Goal: Obtain resource: Download file/media

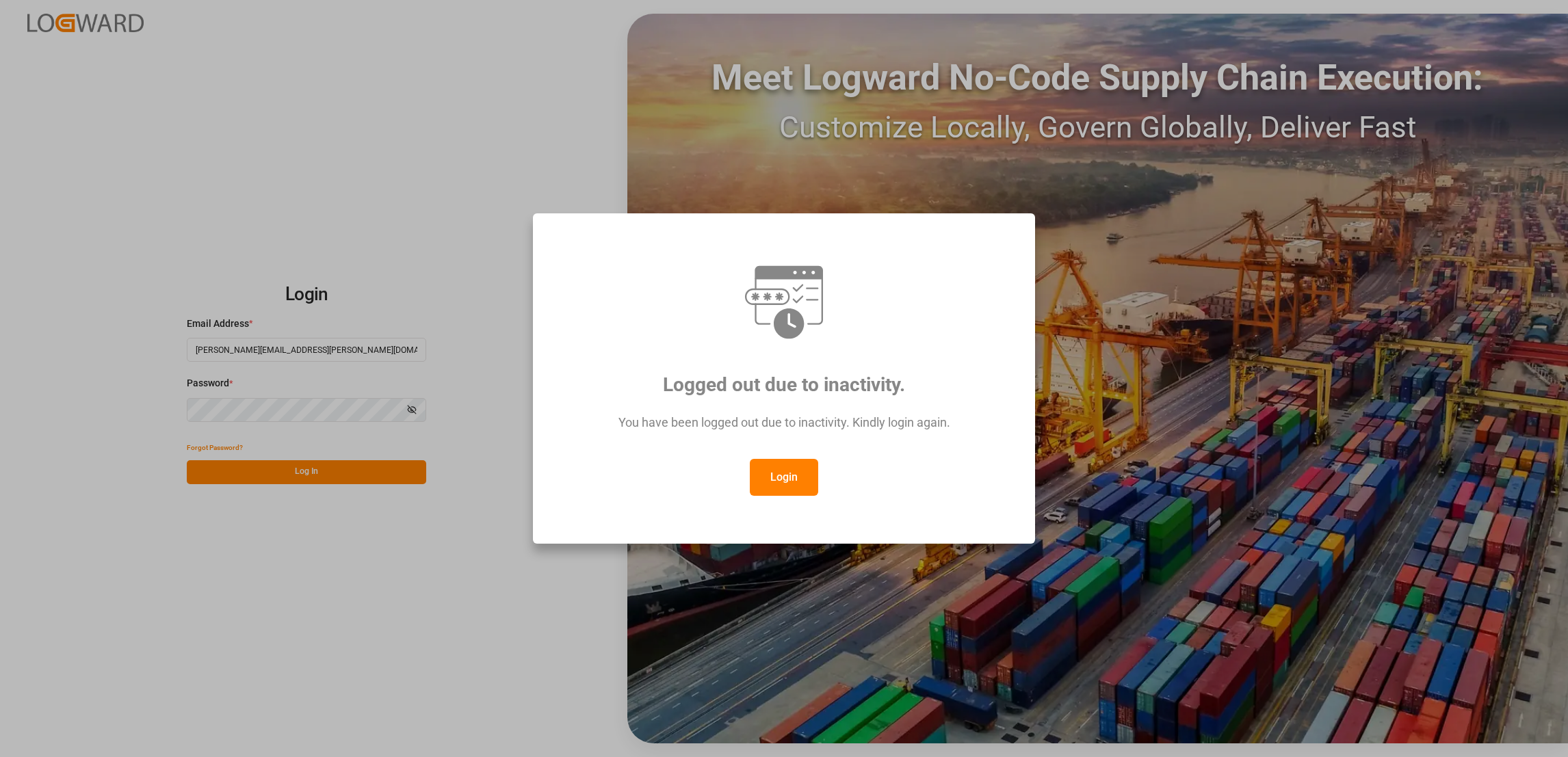
click at [816, 474] on button "Login" at bounding box center [784, 477] width 69 height 37
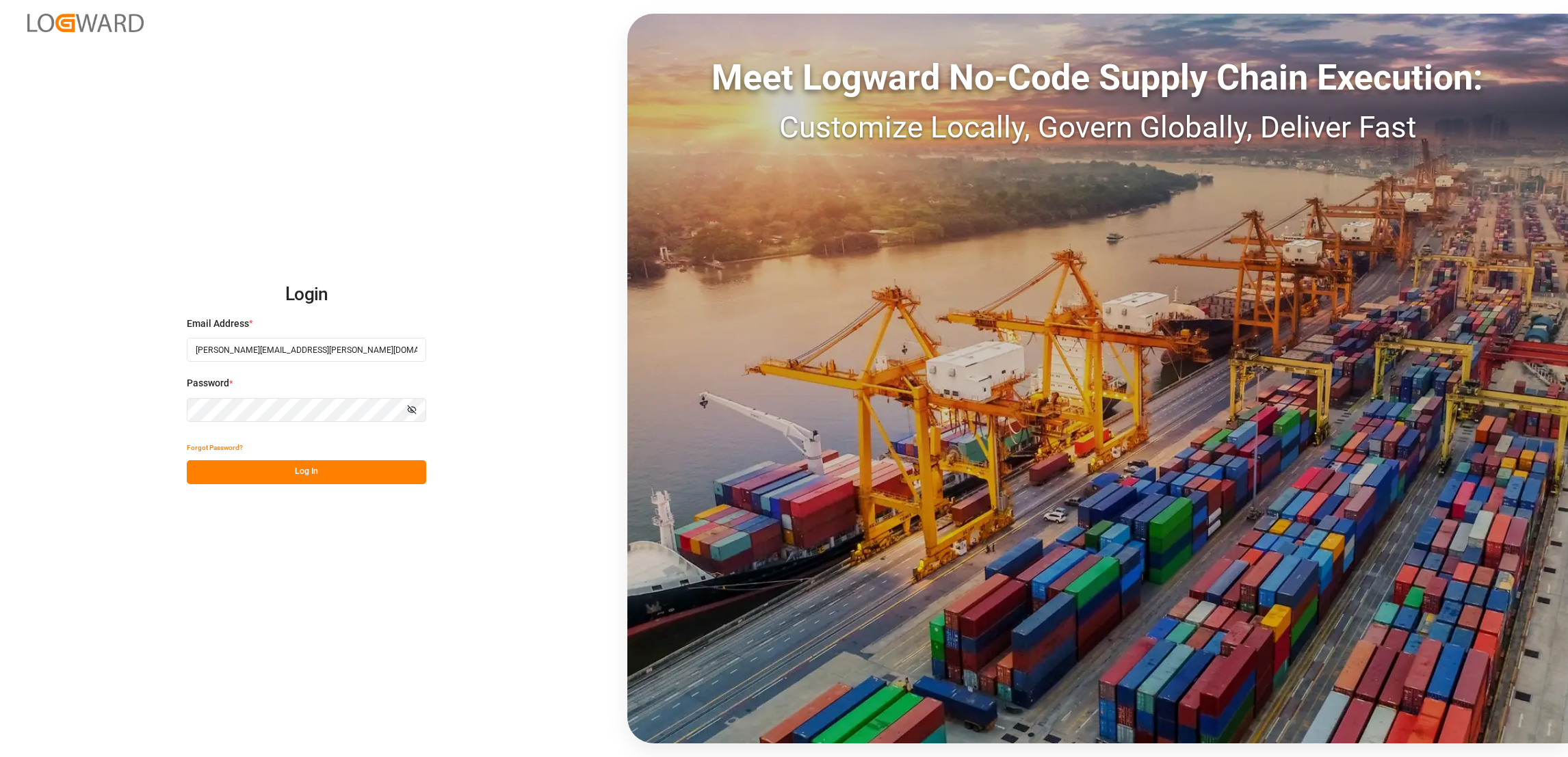
click at [383, 472] on button "Log In" at bounding box center [307, 472] width 240 height 24
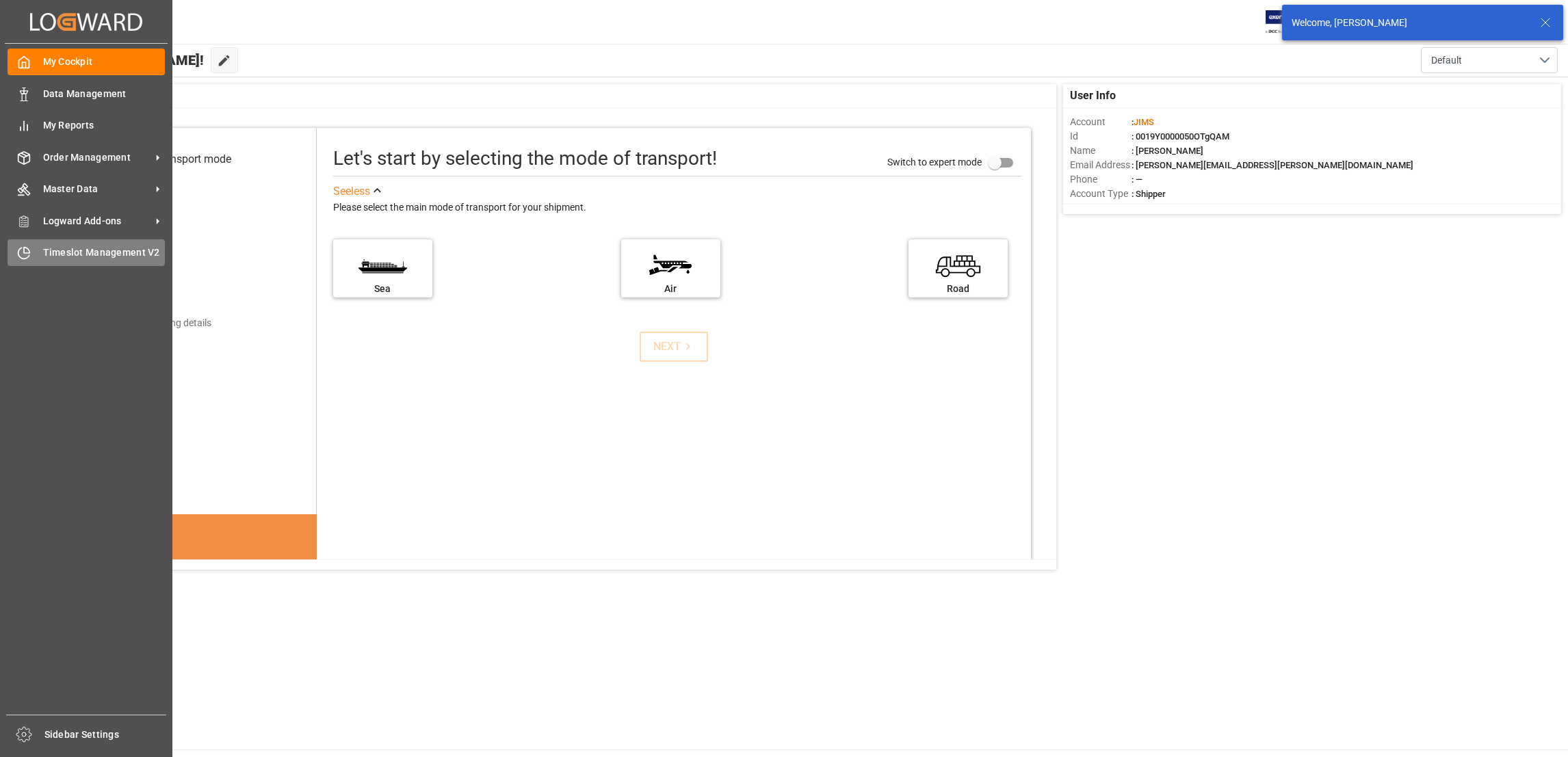
click at [36, 248] on div "Timeslot Management V2 Timeslot Management V2" at bounding box center [87, 253] width 158 height 27
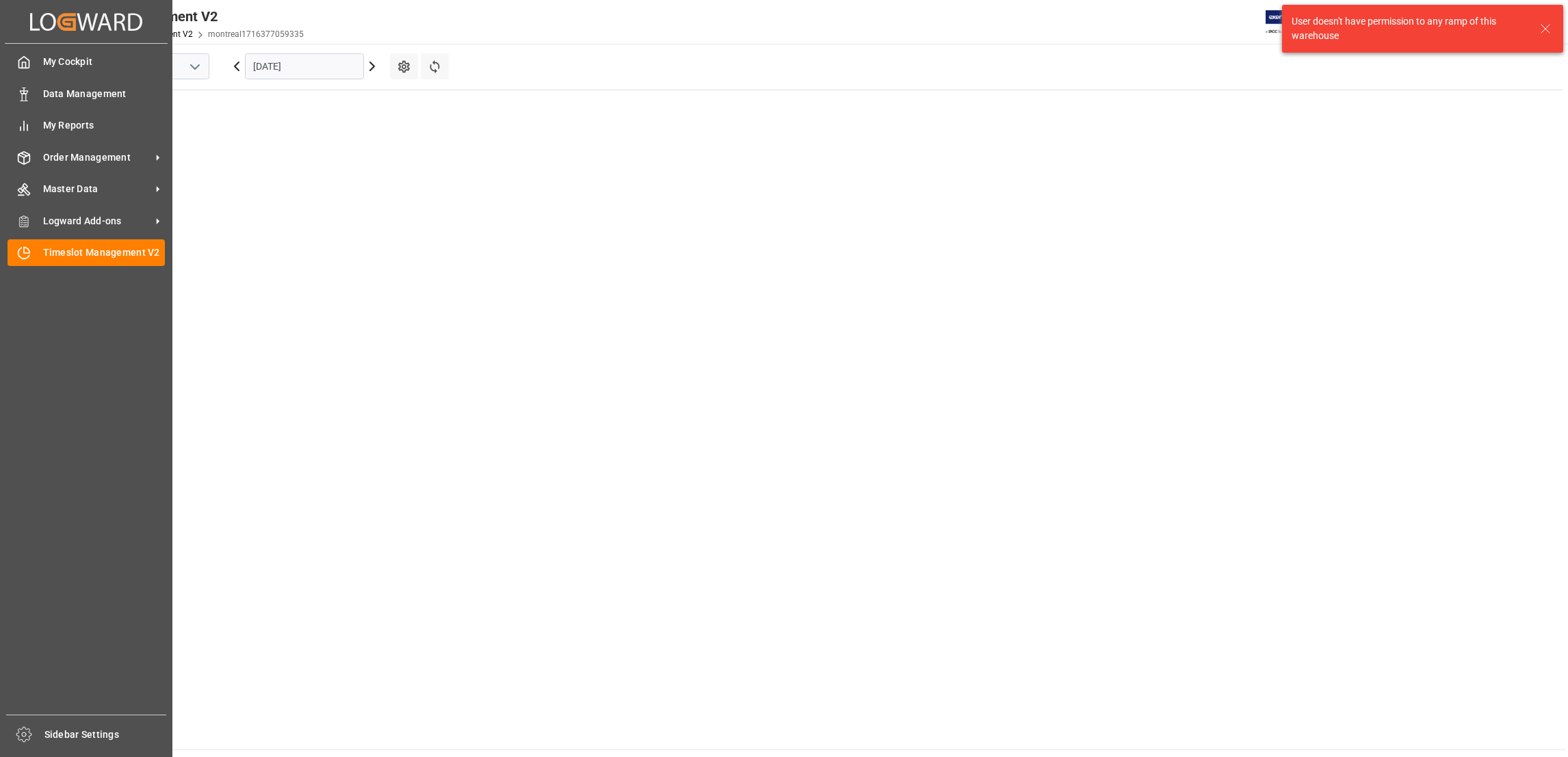
scroll to position [479, 0]
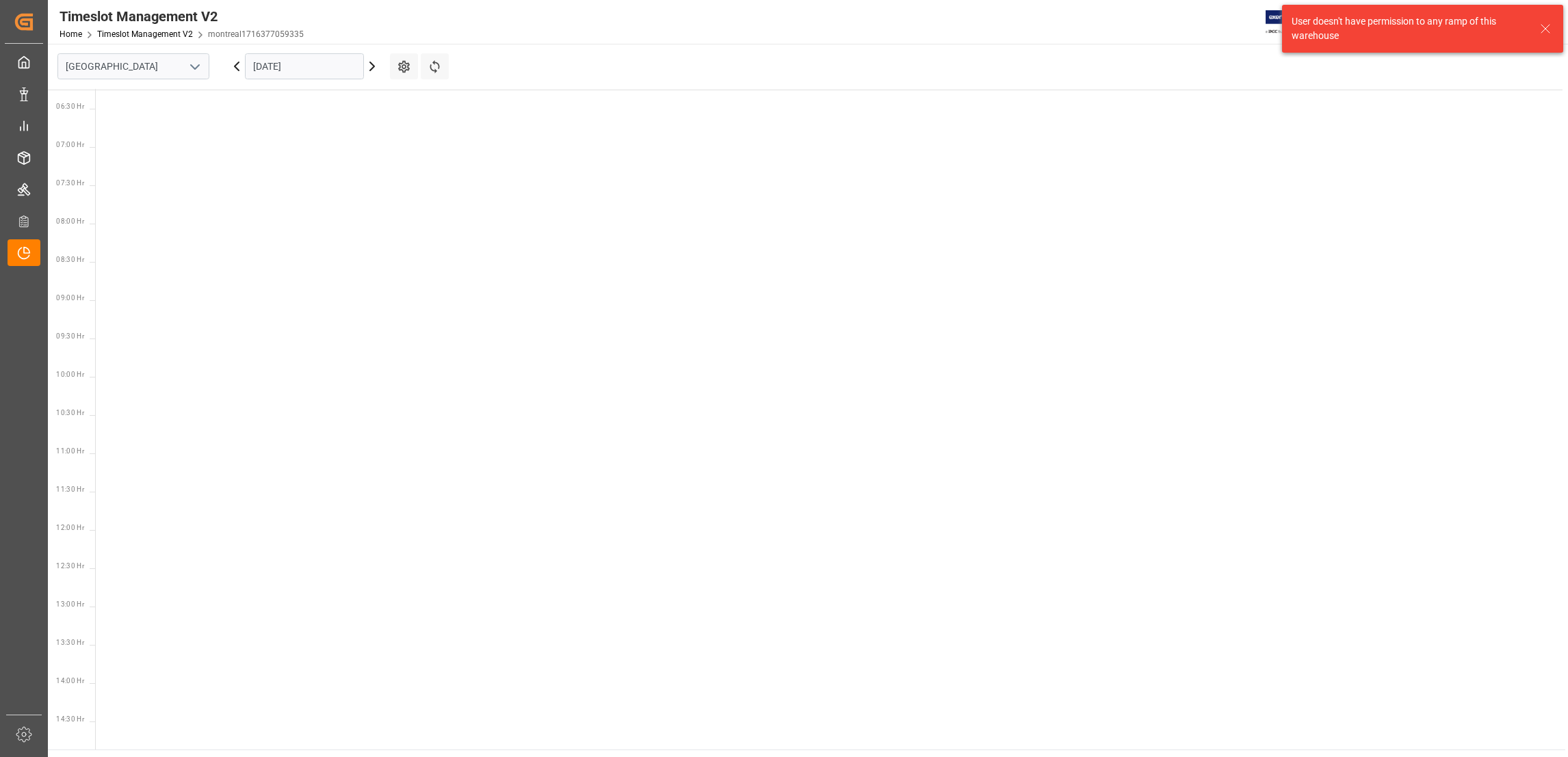
click at [187, 60] on icon "open menu" at bounding box center [195, 66] width 16 height 16
click at [145, 120] on div "Southaven" at bounding box center [133, 127] width 151 height 31
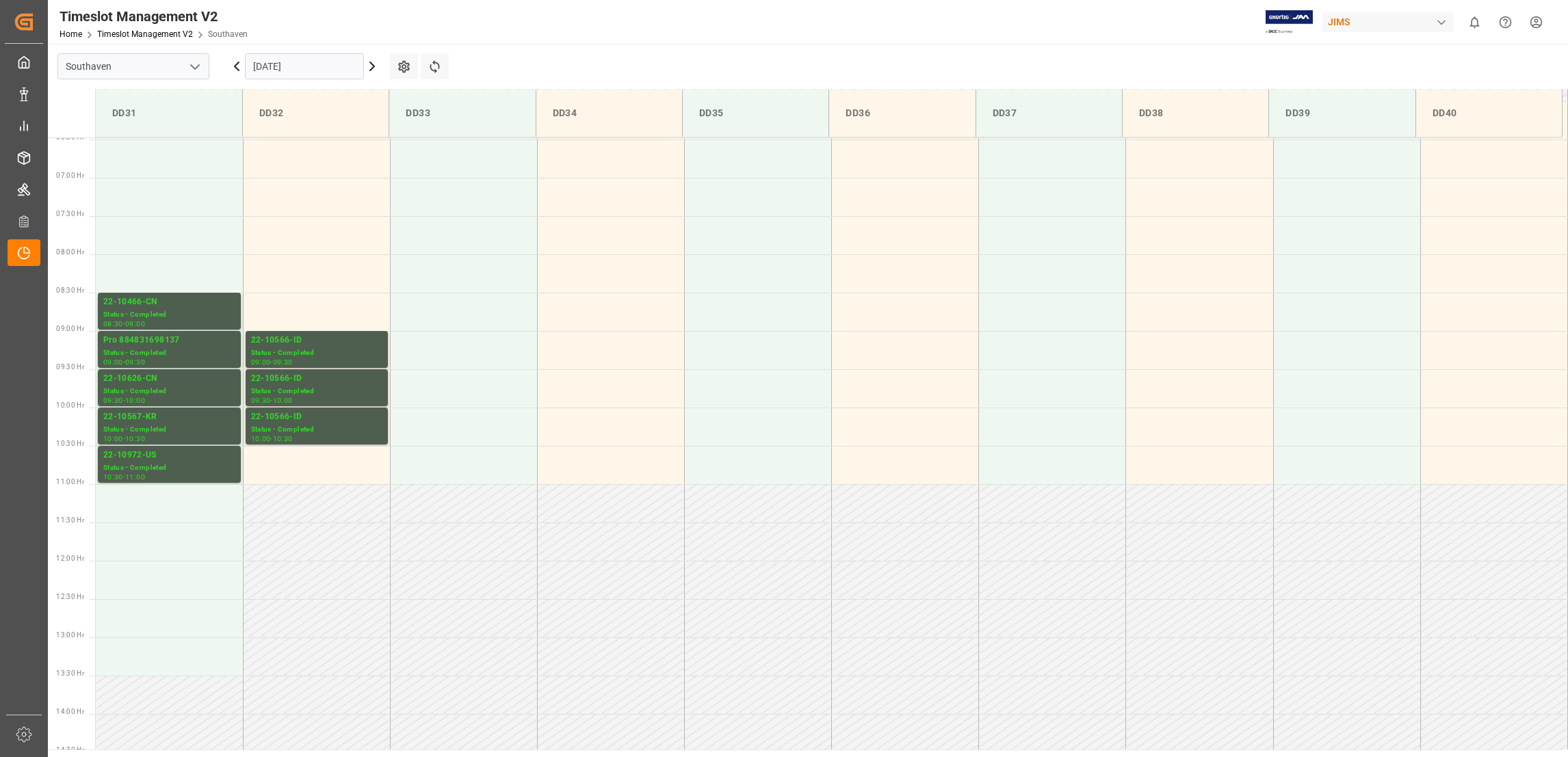
scroll to position [528, 0]
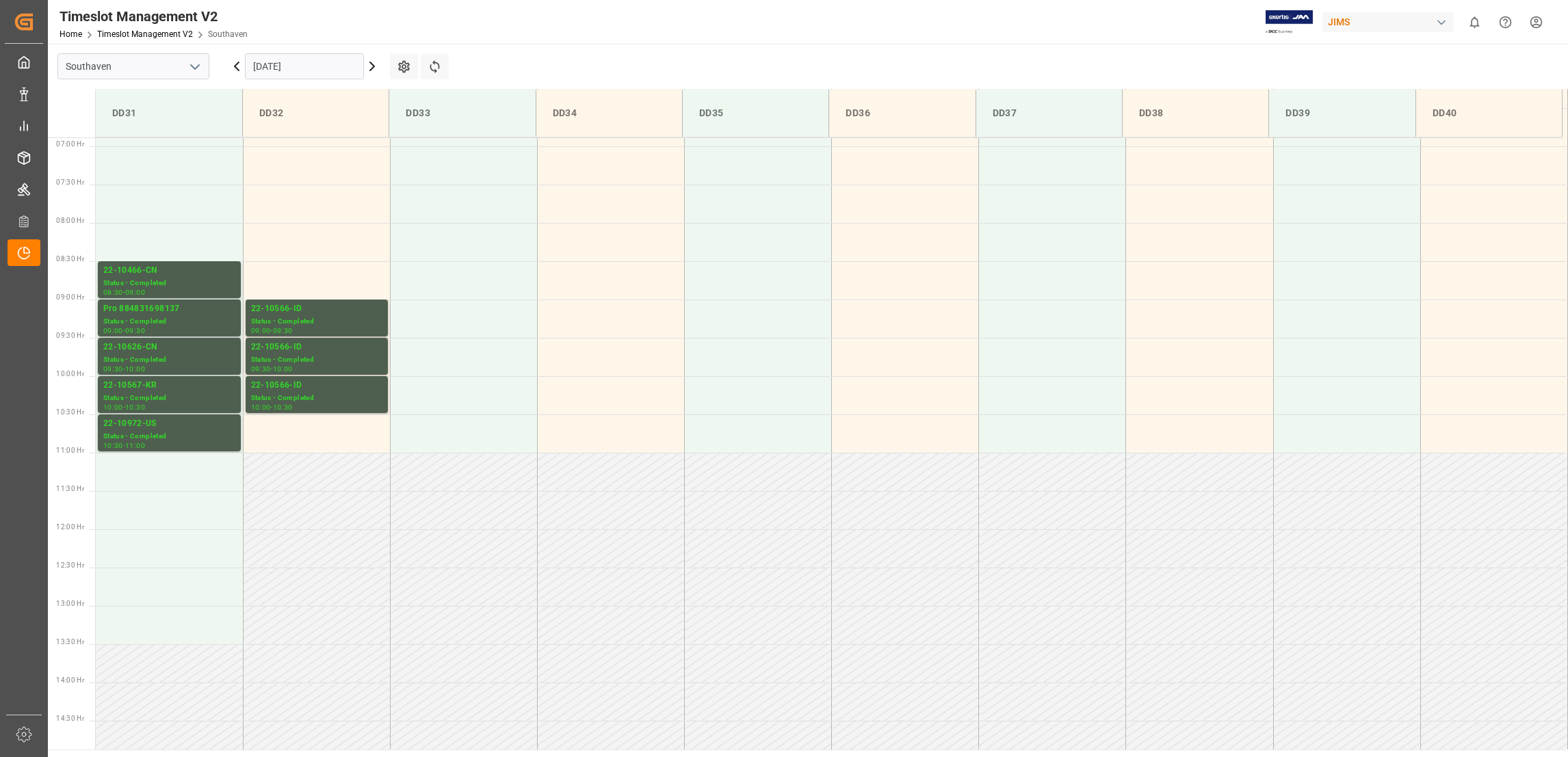
click at [315, 71] on input "09.10.2025" at bounding box center [304, 66] width 119 height 26
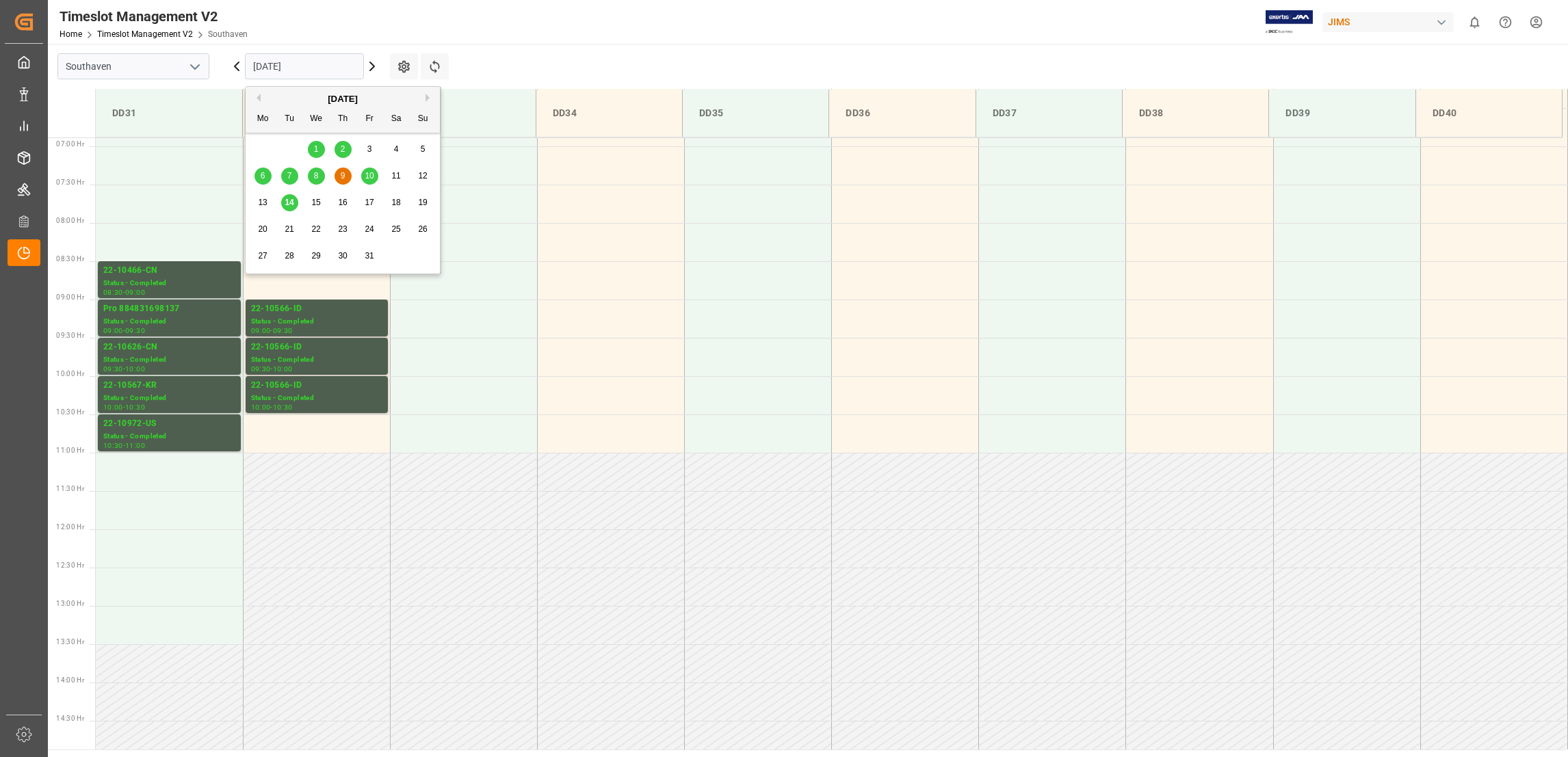
click at [292, 205] on span "14" at bounding box center [289, 202] width 9 height 9
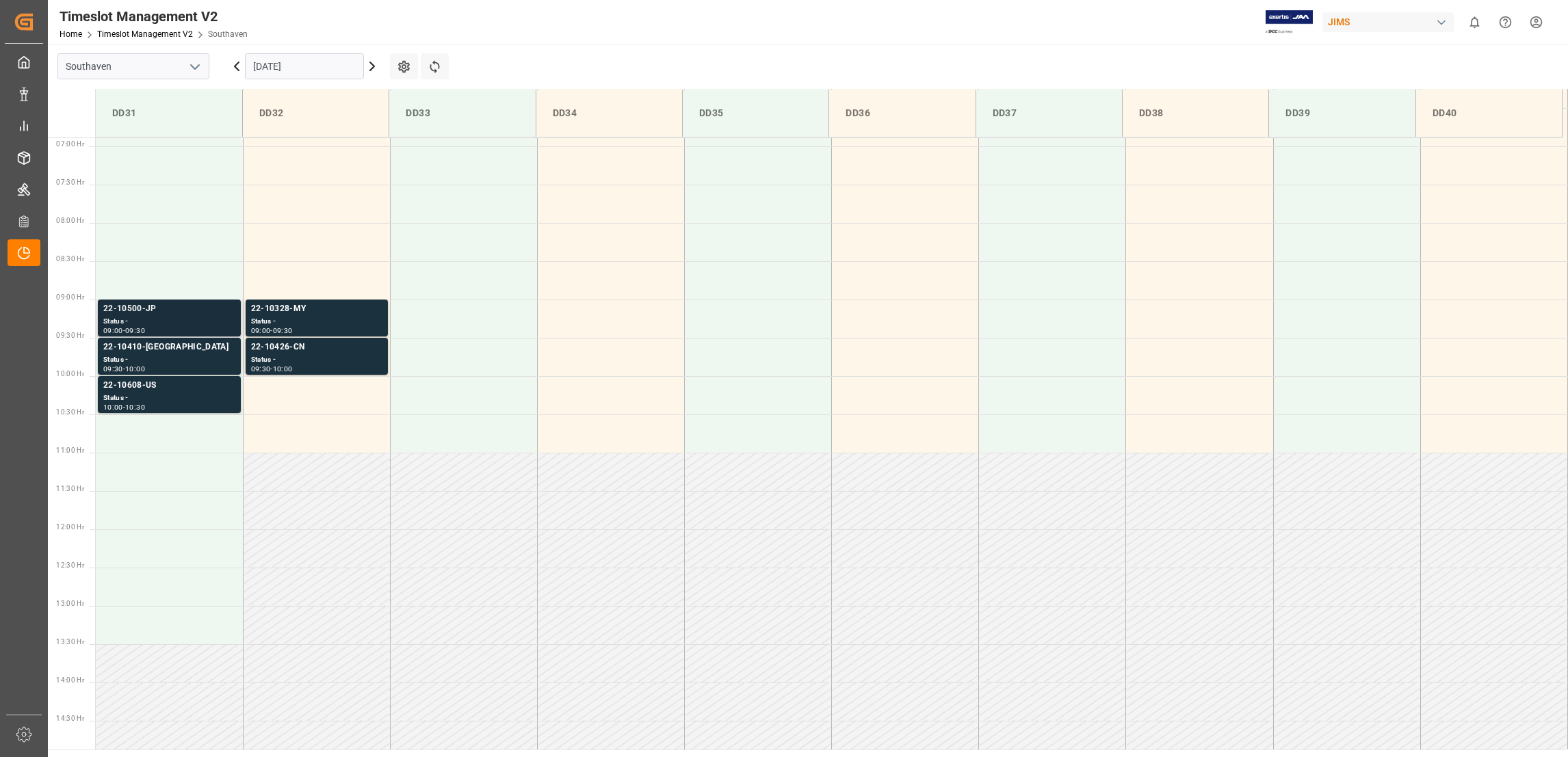
drag, startPoint x: 127, startPoint y: 303, endPoint x: 122, endPoint y: 309, distance: 7.8
click at [122, 309] on div "22-10500-JP" at bounding box center [169, 309] width 132 height 14
click at [151, 309] on div "22-10500-JP" at bounding box center [169, 309] width 132 height 14
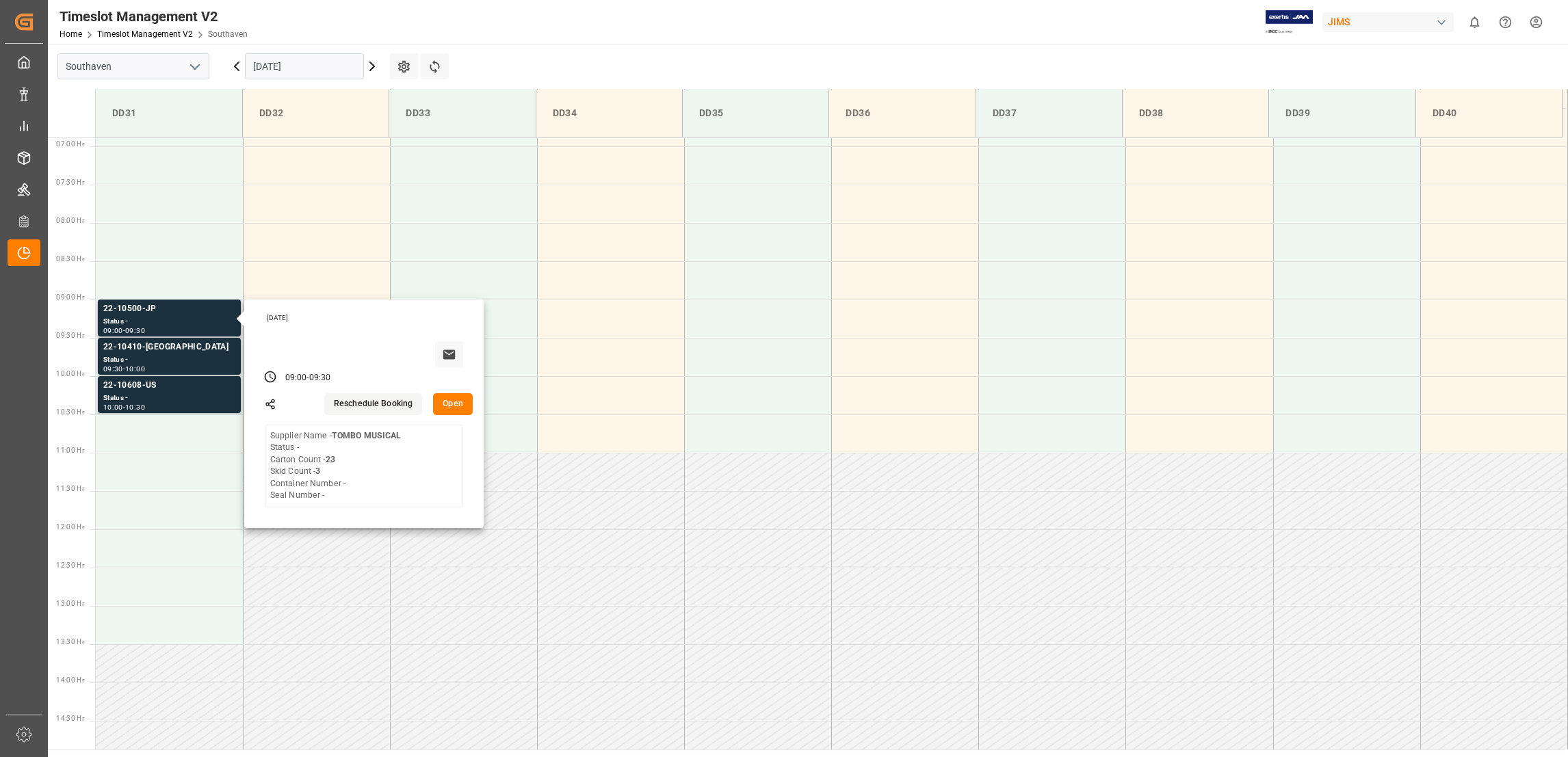
click at [451, 402] on button "Open" at bounding box center [452, 404] width 39 height 22
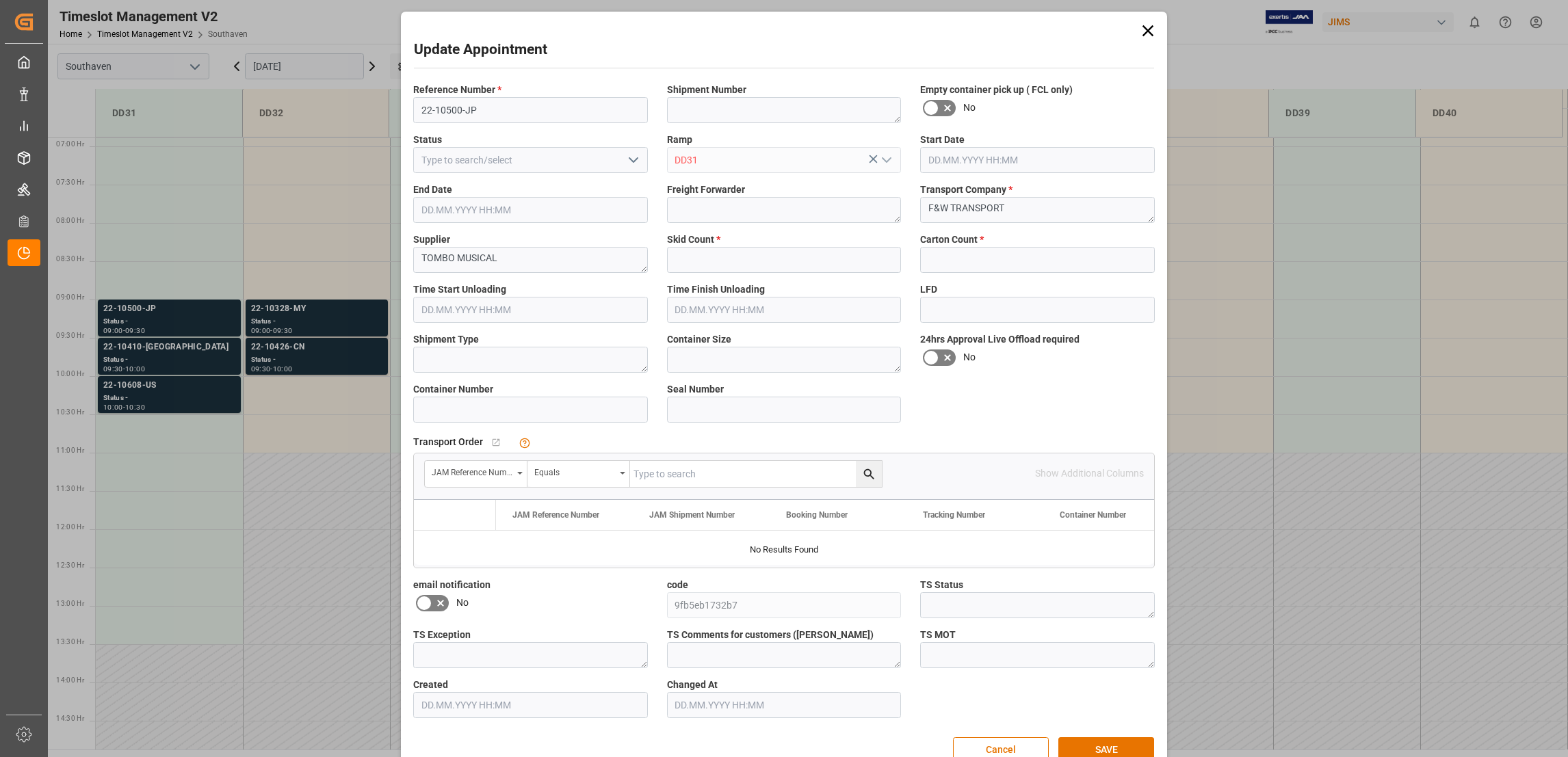
type input "3"
type input "23"
type input "14.10.2025 09:00"
type input "14.10.2025 09:30"
type input "10.10.2025 14:16"
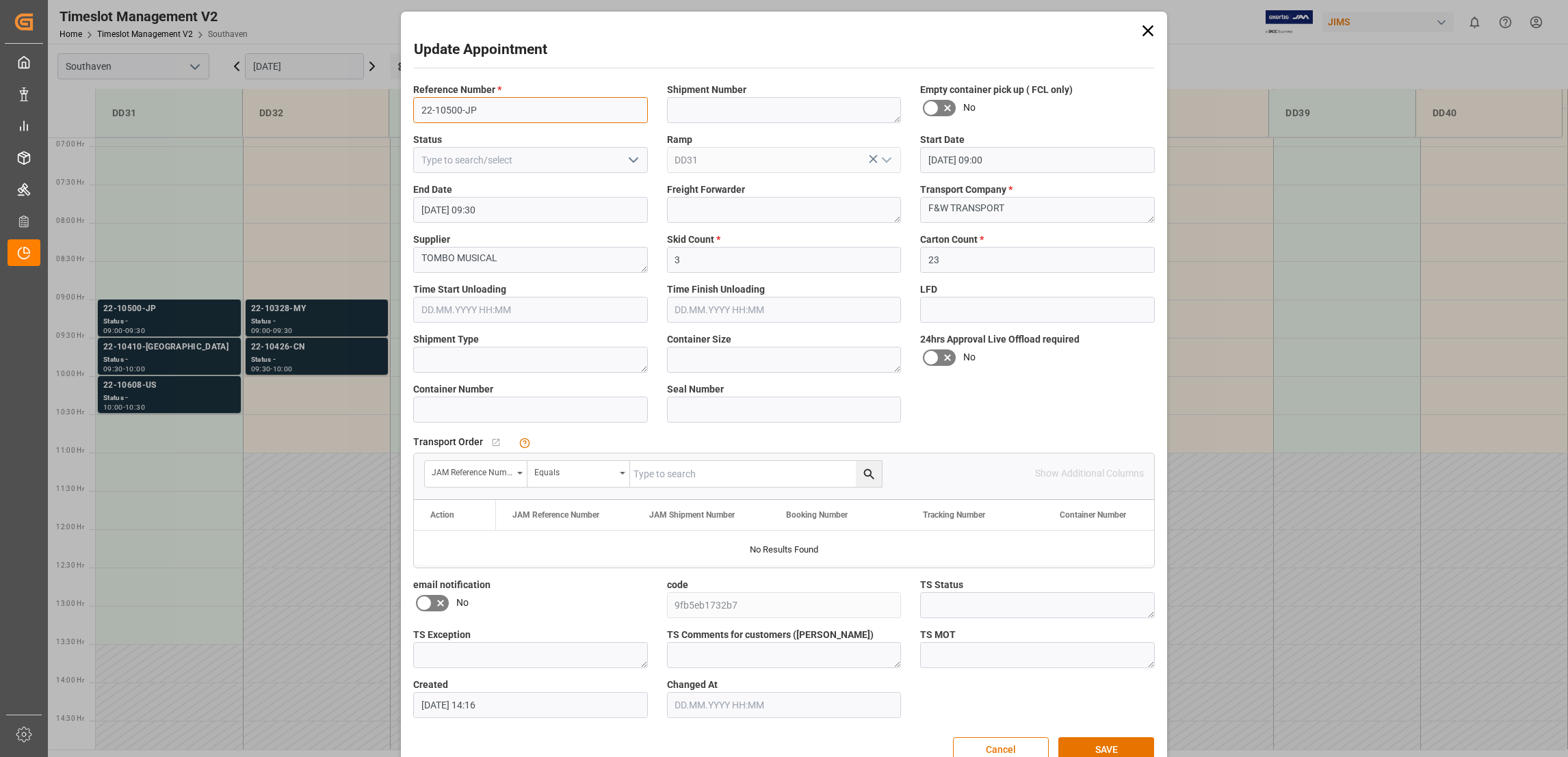
drag, startPoint x: 487, startPoint y: 101, endPoint x: 379, endPoint y: 111, distance: 108.5
click at [379, 111] on div "Update Appointment Reference Number * 22-10500-JP Shipment Number Empty contain…" at bounding box center [784, 378] width 1568 height 757
click at [1029, 744] on button "Cancel" at bounding box center [1001, 750] width 96 height 26
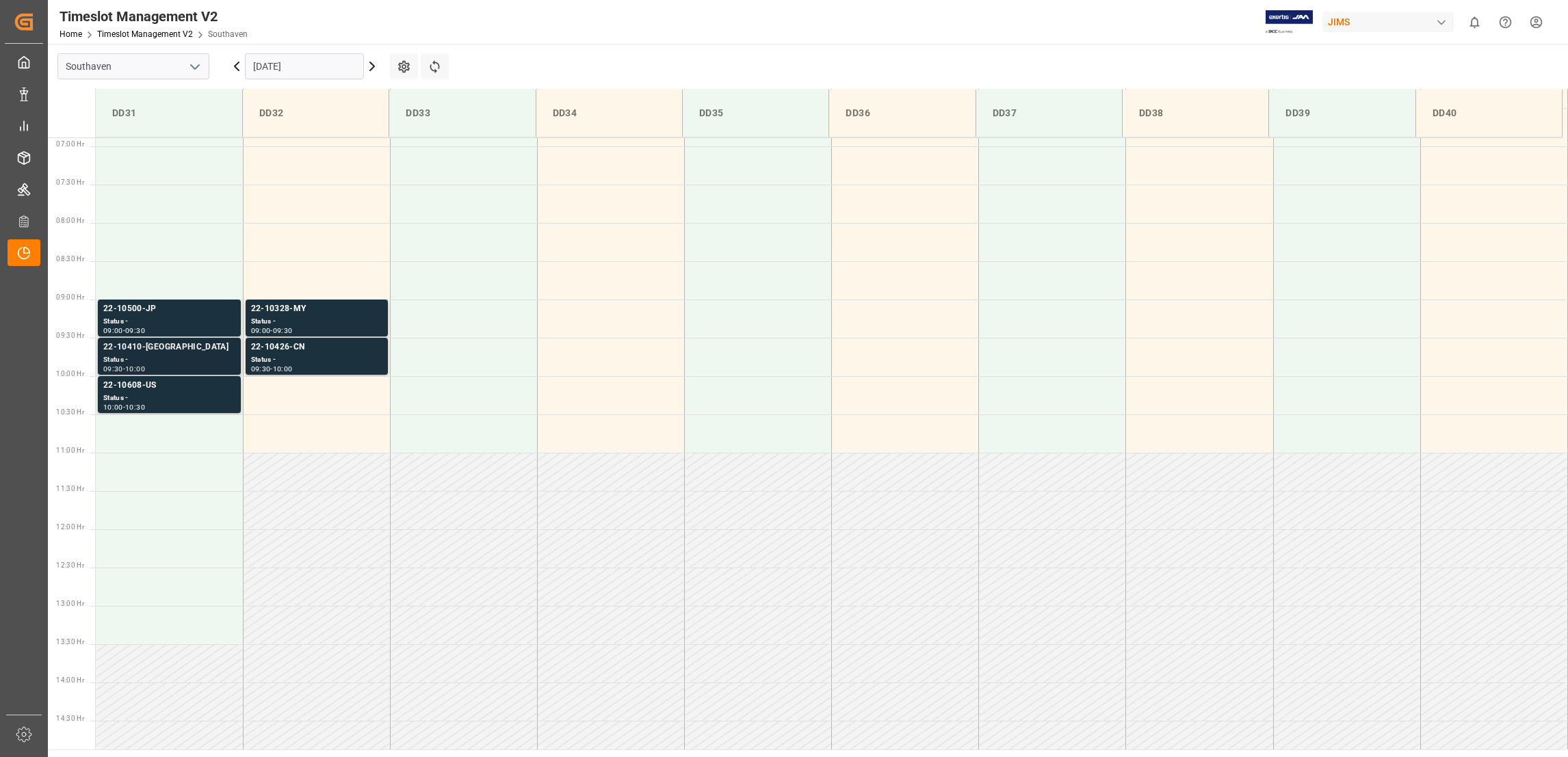
click at [141, 345] on div "22-10410-US" at bounding box center [169, 348] width 132 height 14
click at [141, 346] on div "22-10410-US" at bounding box center [169, 348] width 132 height 14
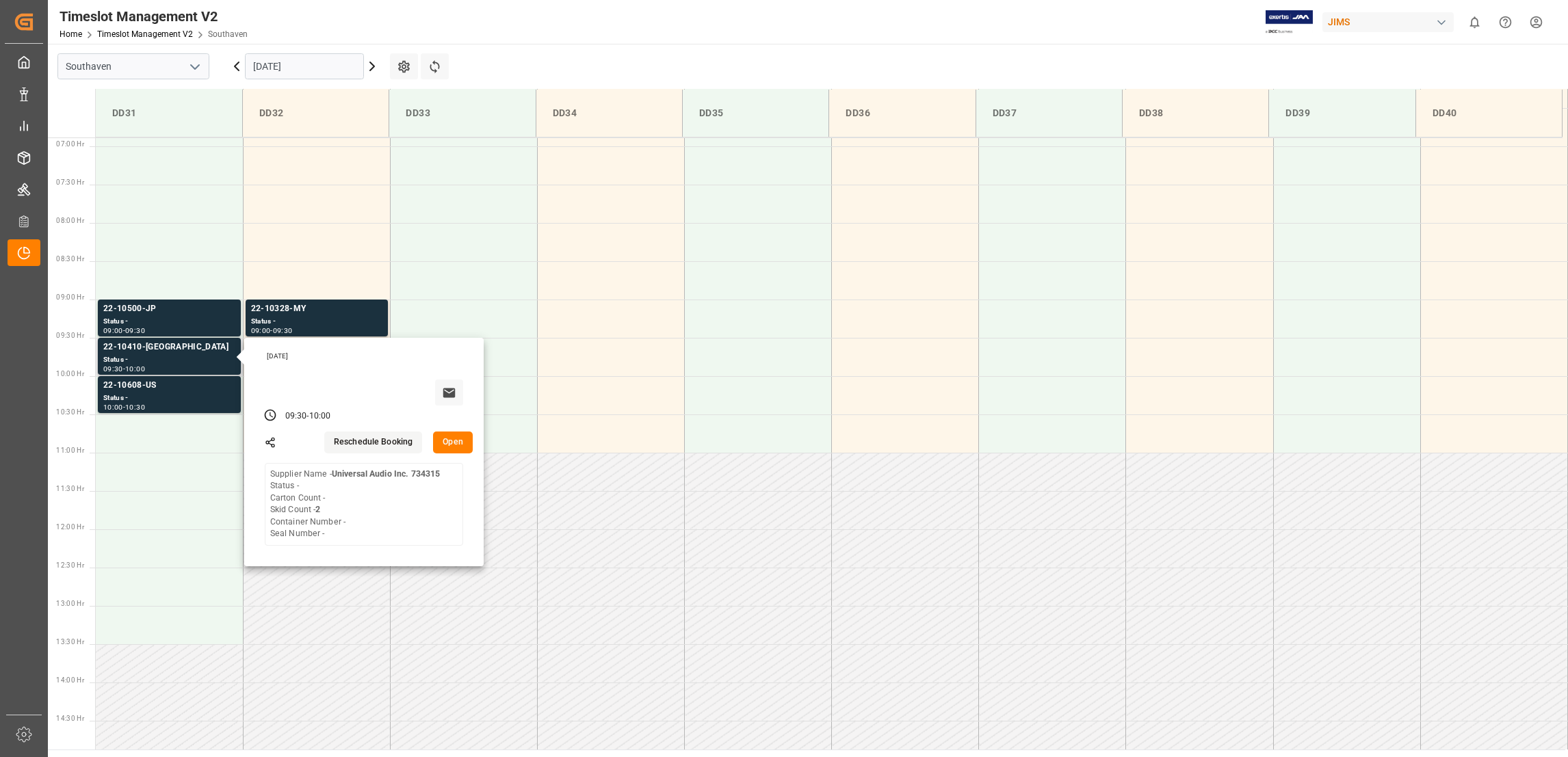
click at [463, 449] on button "Open" at bounding box center [452, 443] width 39 height 22
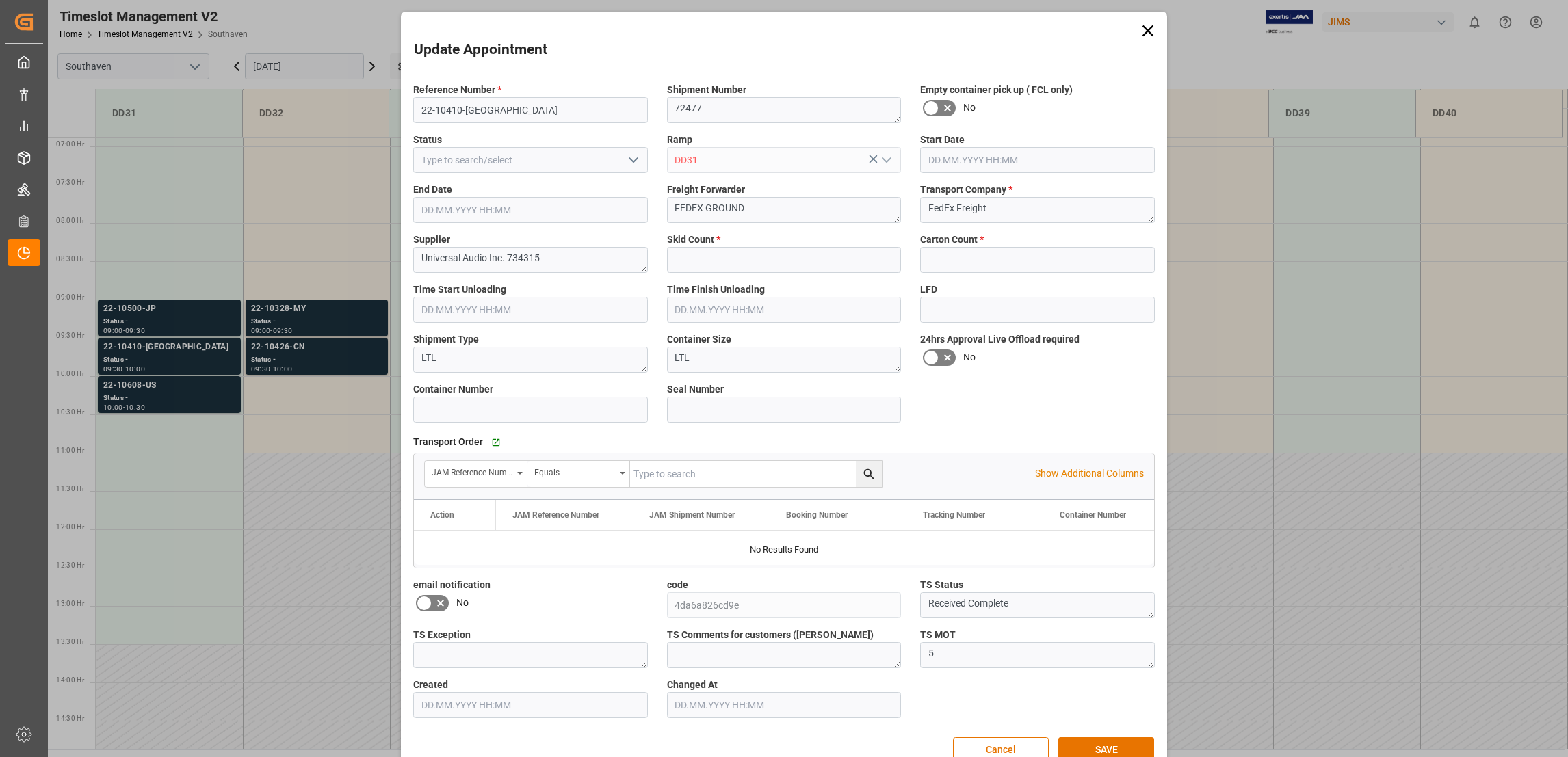
type input "2"
type input "0"
type input "14.10.2025 09:30"
type input "14.10.2025 10:00"
type input "07.10.2025 15:22"
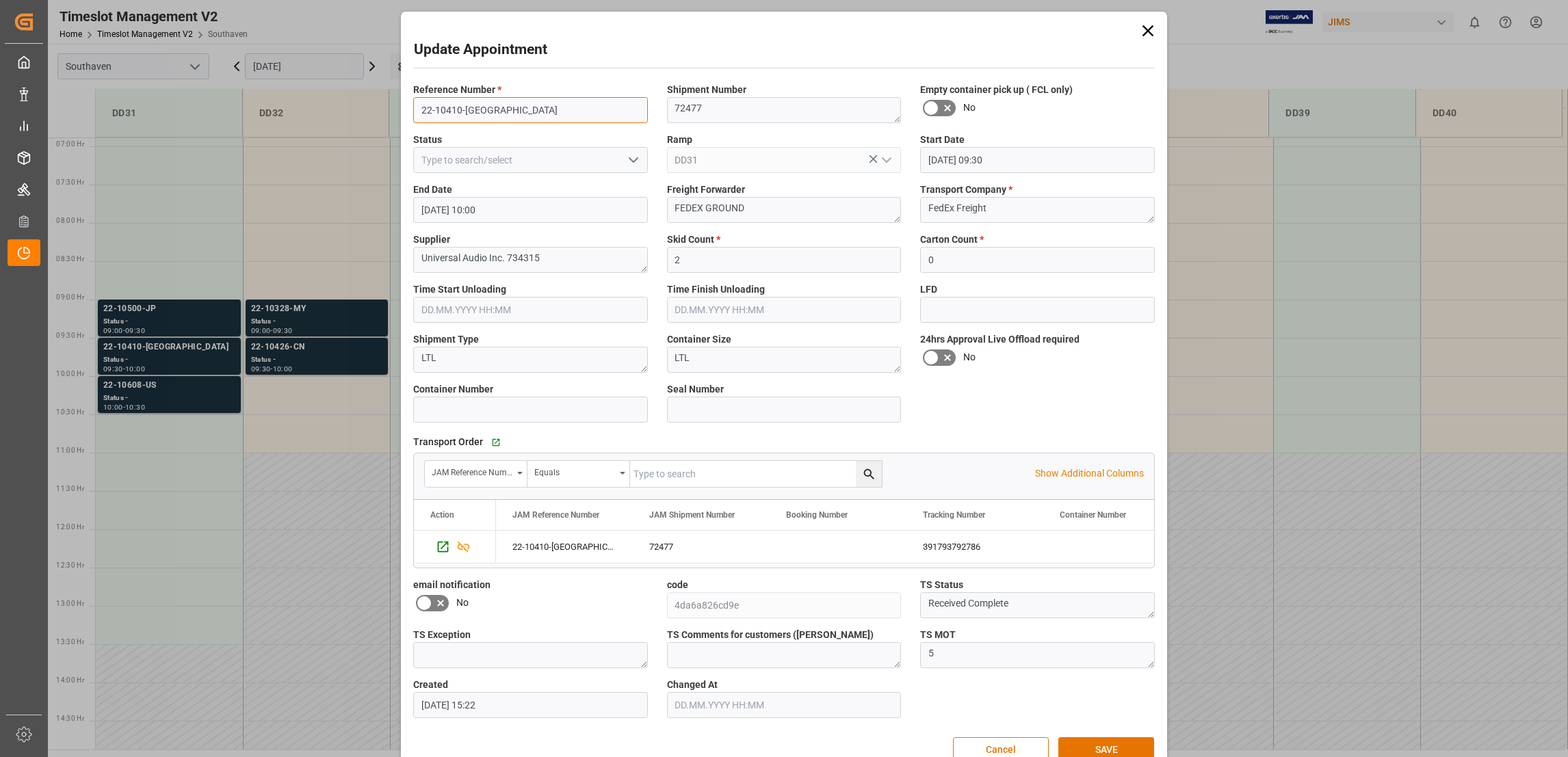
drag, startPoint x: 488, startPoint y: 110, endPoint x: 403, endPoint y: 121, distance: 85.7
click at [403, 121] on div "Reference Number * 22-10410-US" at bounding box center [530, 103] width 253 height 50
click at [483, 111] on input "22-10410-US" at bounding box center [531, 110] width 235 height 26
drag, startPoint x: 481, startPoint y: 108, endPoint x: 389, endPoint y: 108, distance: 92.0
click at [389, 108] on div "Update Appointment Reference Number * 22-10410-US Shipment Number 72477 Empty c…" at bounding box center [784, 378] width 1568 height 757
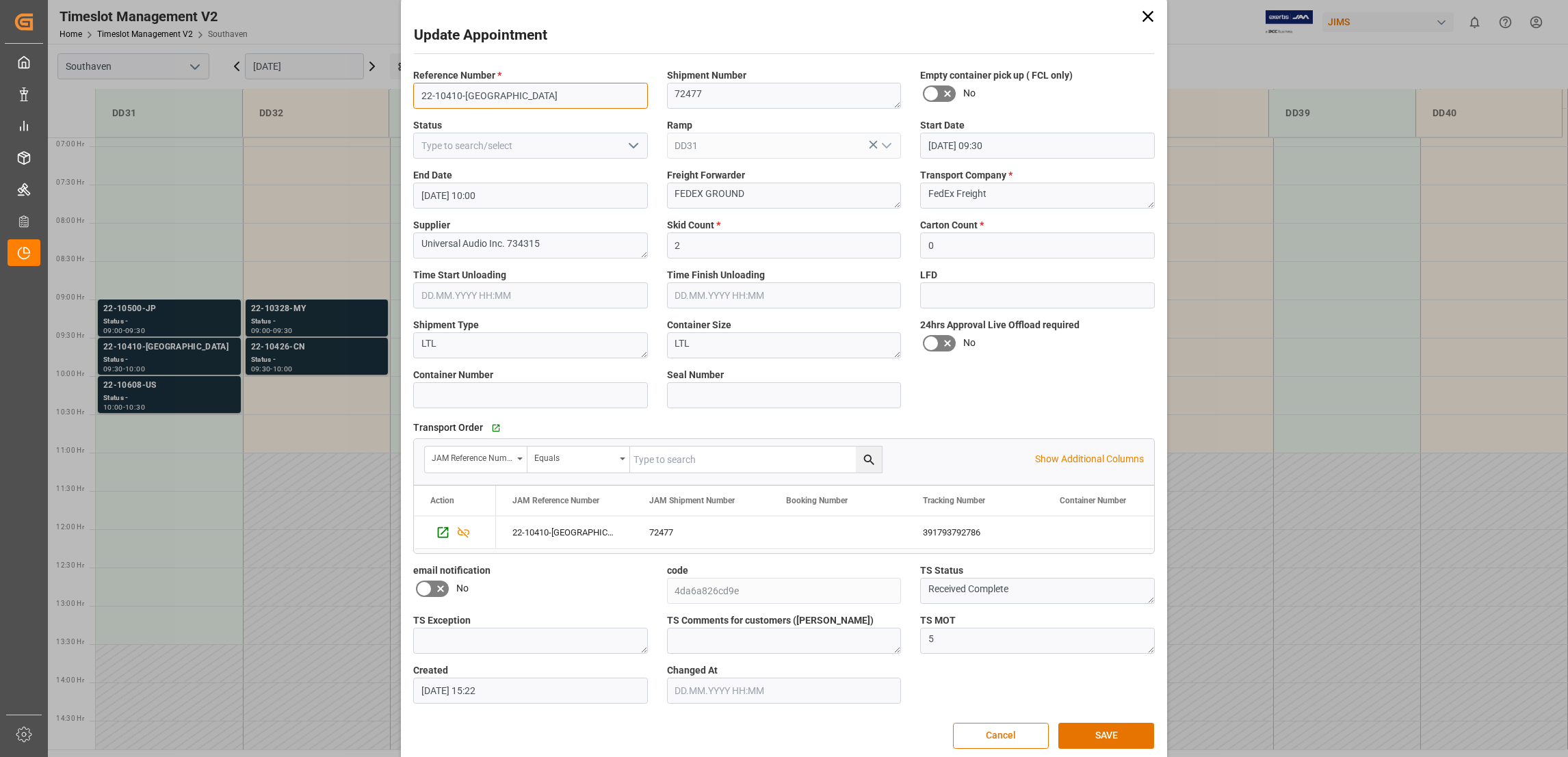
scroll to position [0, 0]
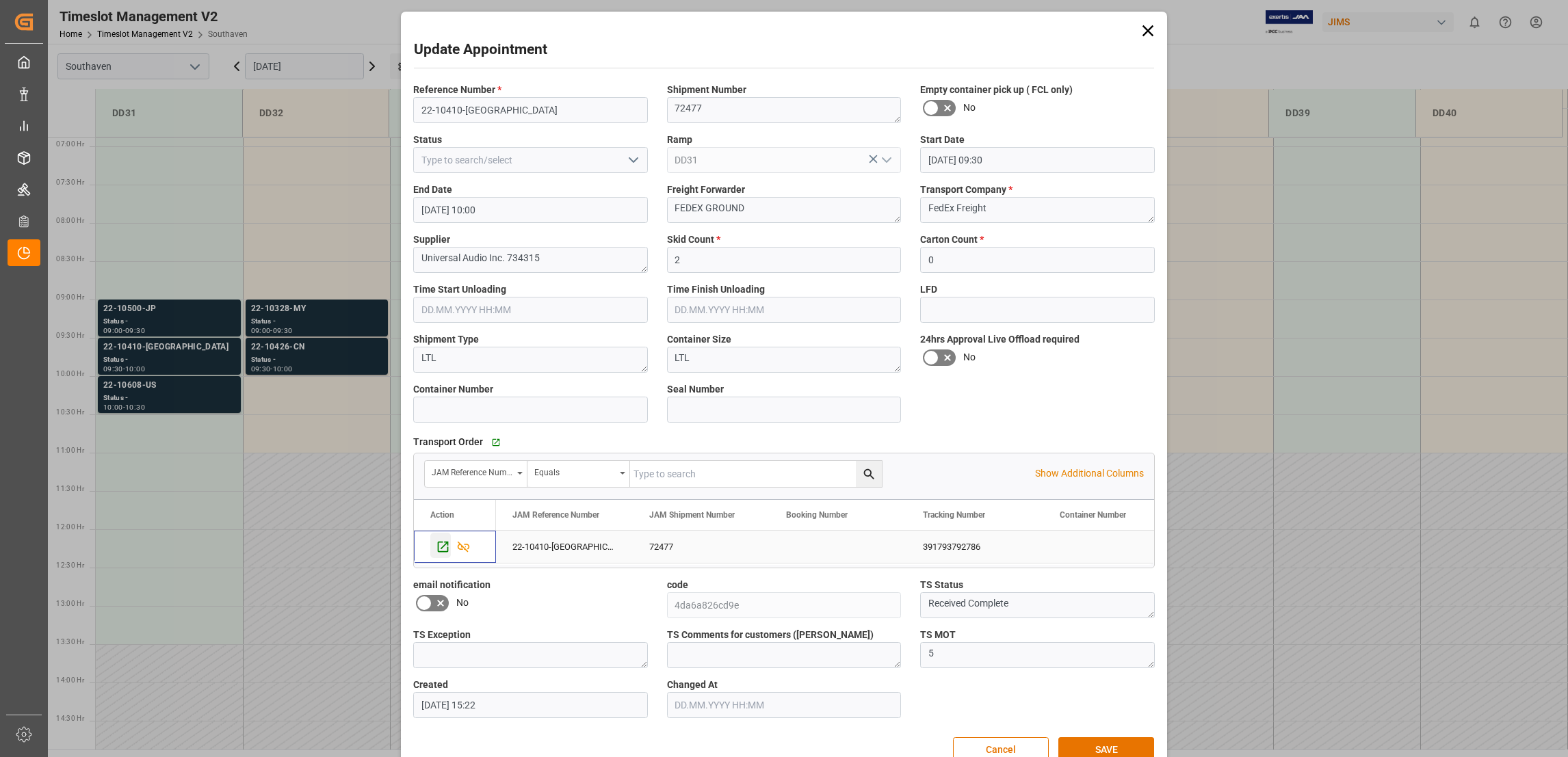
click at [443, 552] on icon "Press SPACE to select this row." at bounding box center [444, 546] width 11 height 11
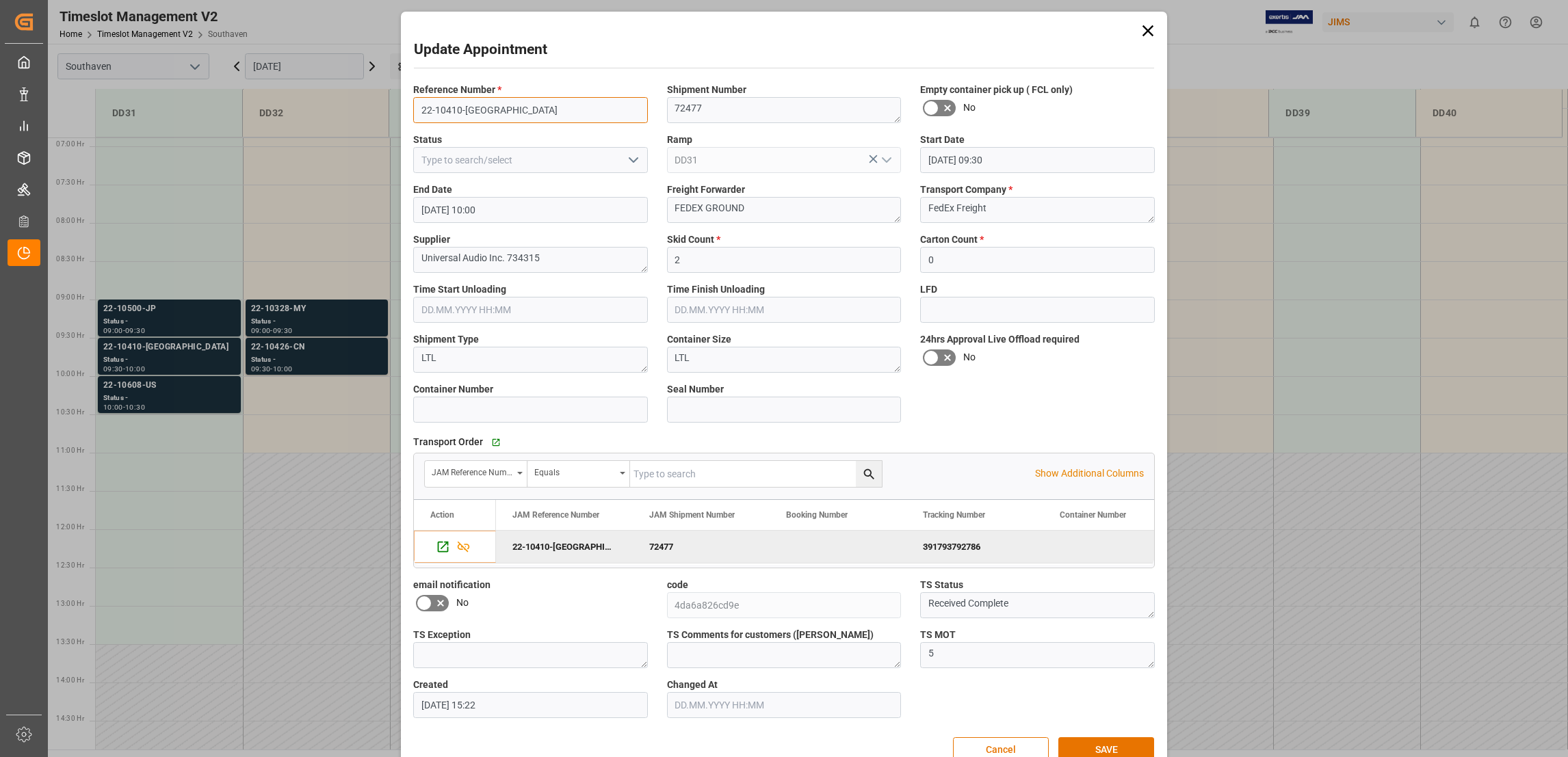
click at [490, 117] on input "22-10410-US" at bounding box center [531, 110] width 235 height 26
click at [1027, 748] on button "Cancel" at bounding box center [1001, 750] width 96 height 26
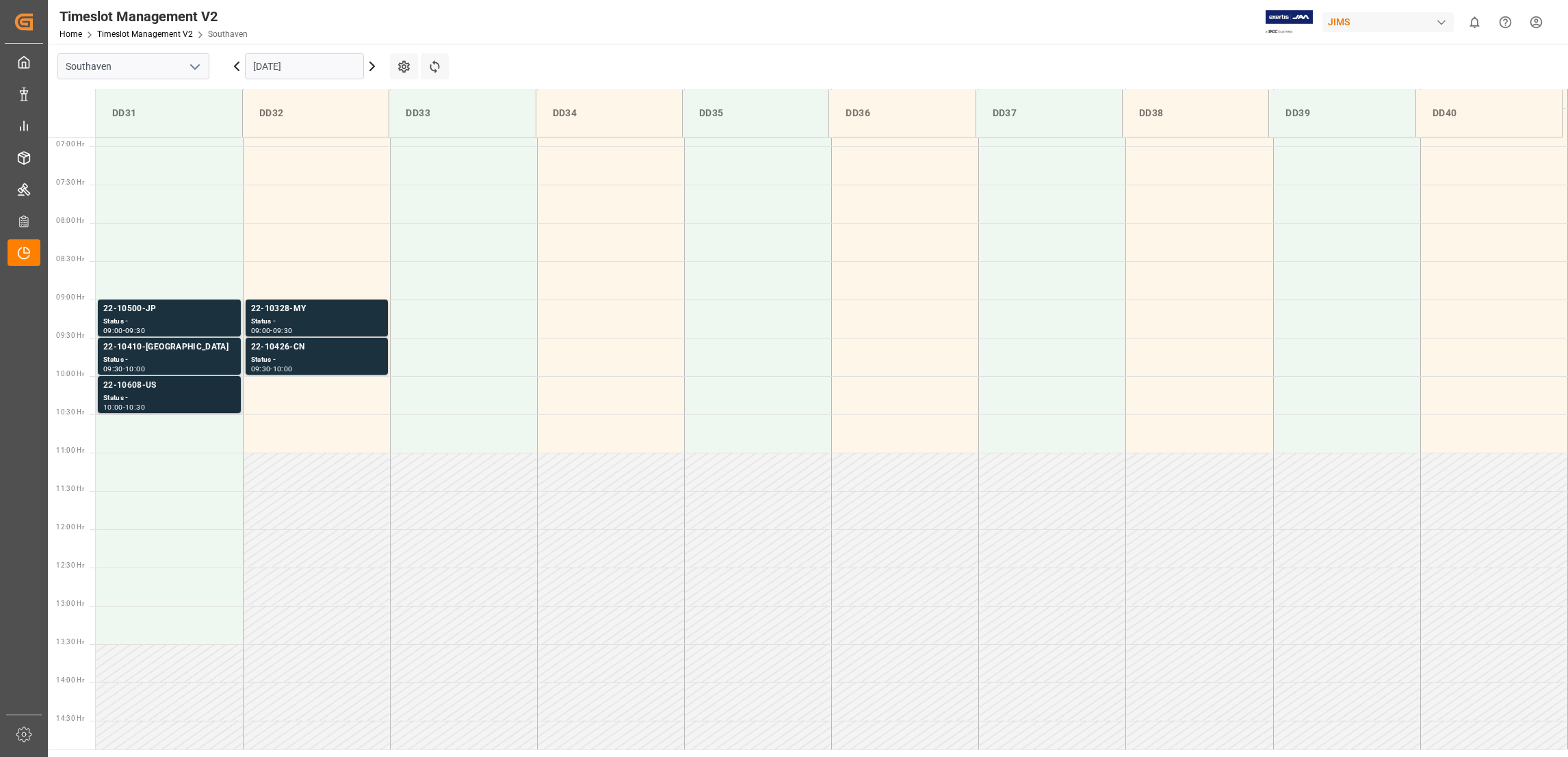
click at [134, 389] on div "22-10608-US" at bounding box center [169, 386] width 132 height 14
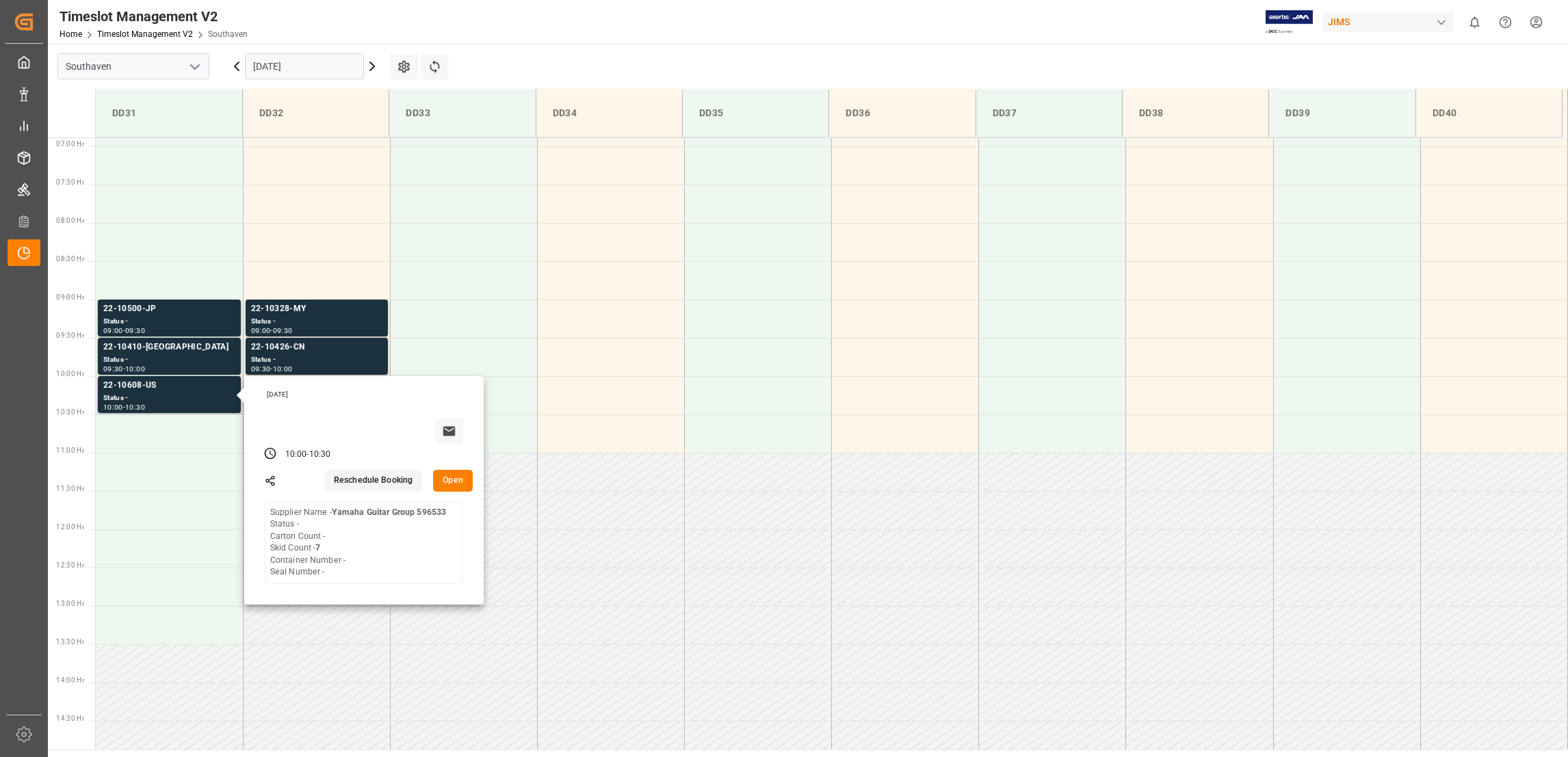
click at [461, 486] on button "Open" at bounding box center [452, 480] width 39 height 22
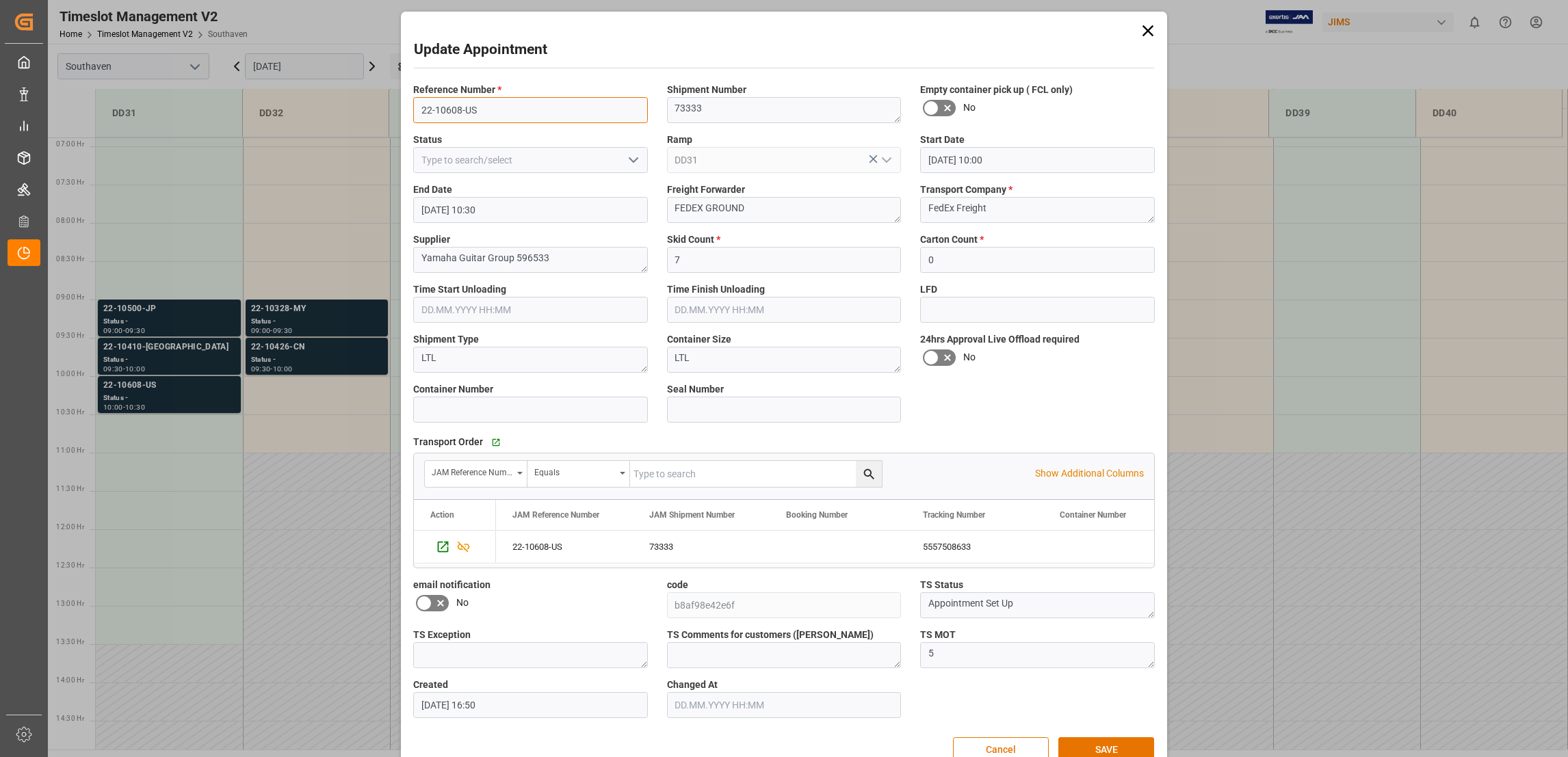
click at [502, 111] on input "22-10608-US" at bounding box center [531, 110] width 235 height 26
click at [1020, 742] on button "Cancel" at bounding box center [1001, 750] width 96 height 26
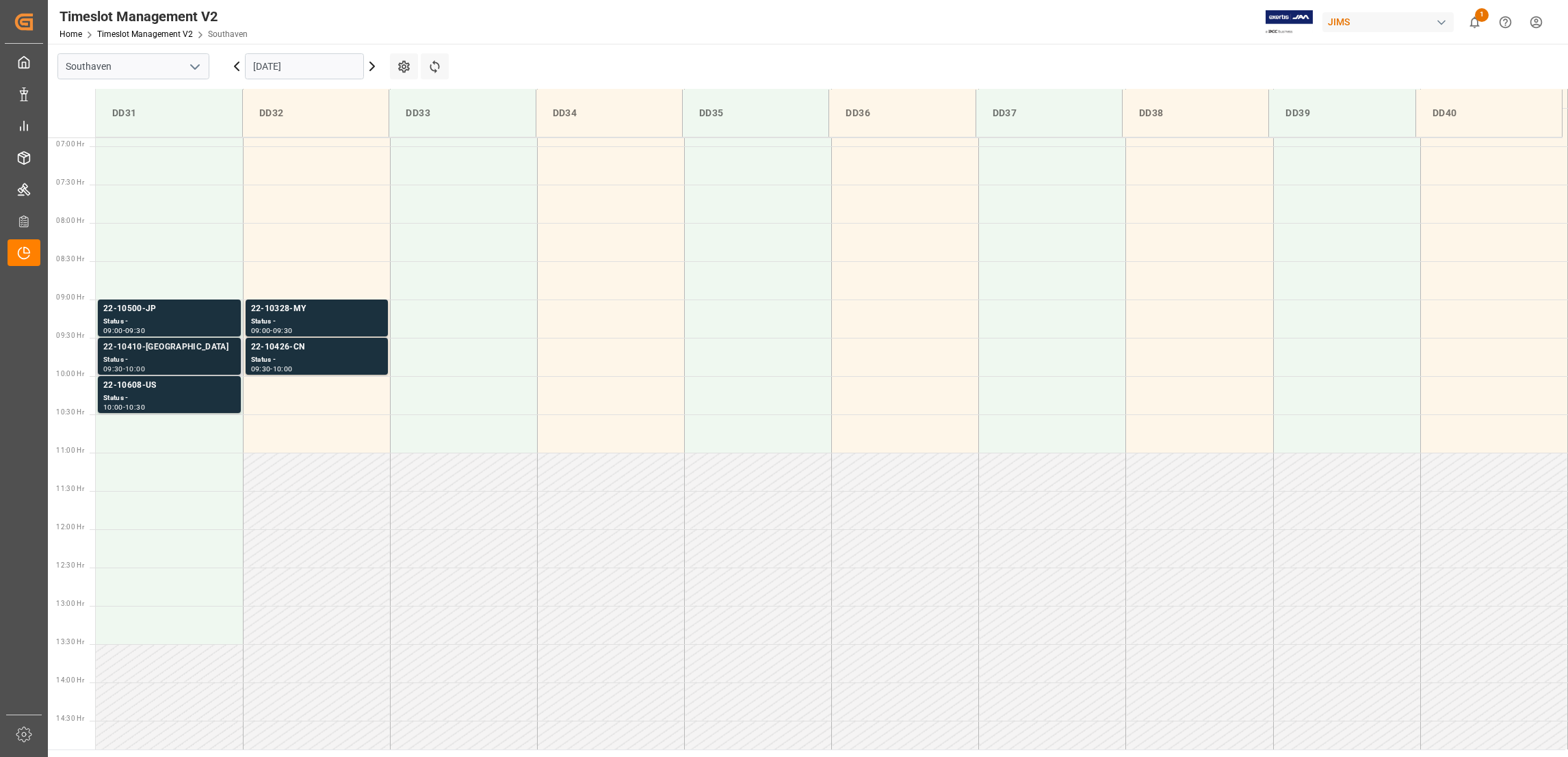
click at [141, 346] on div "22-10410-US" at bounding box center [169, 348] width 132 height 14
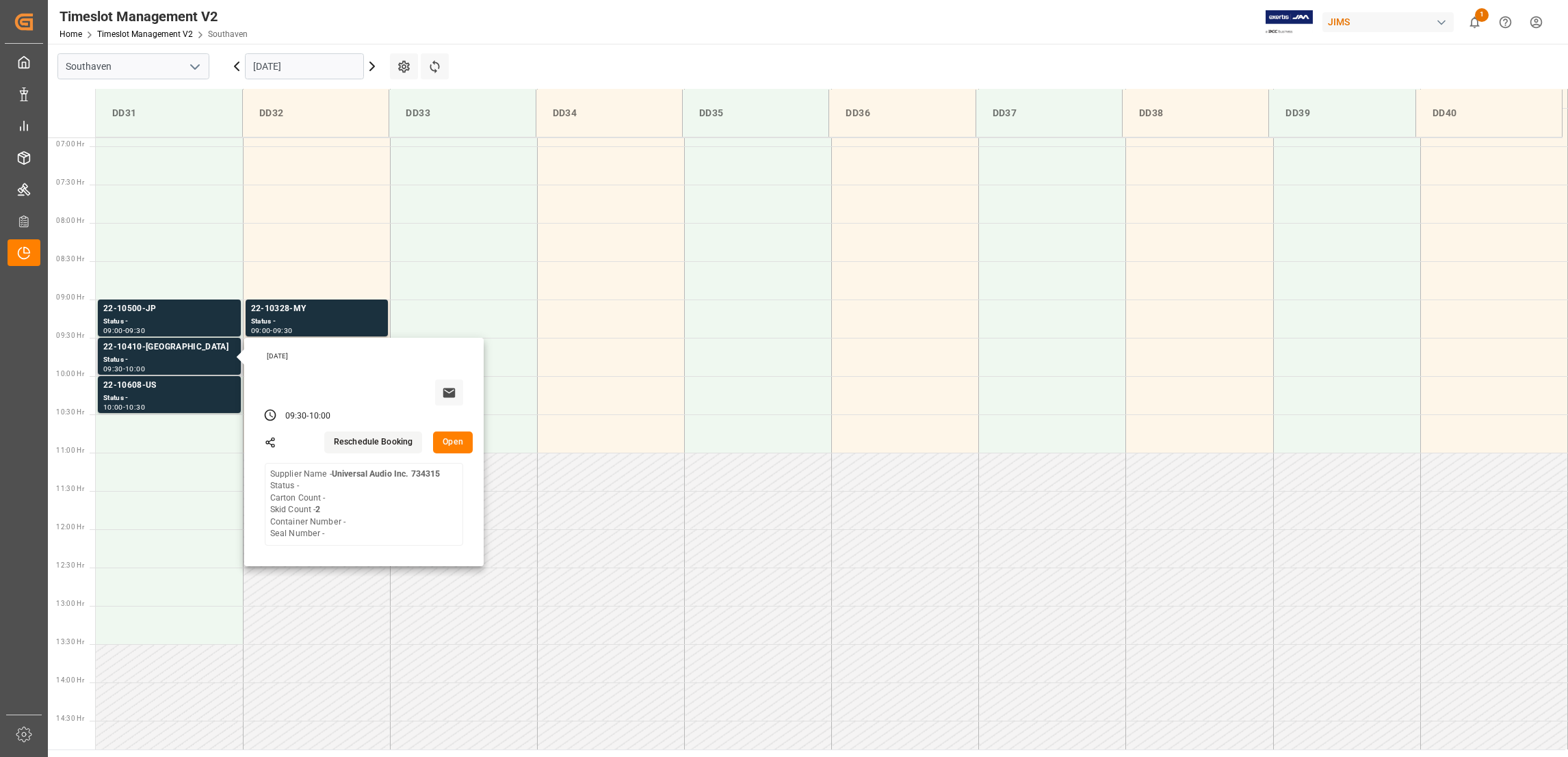
click at [459, 450] on button "Open" at bounding box center [452, 443] width 39 height 22
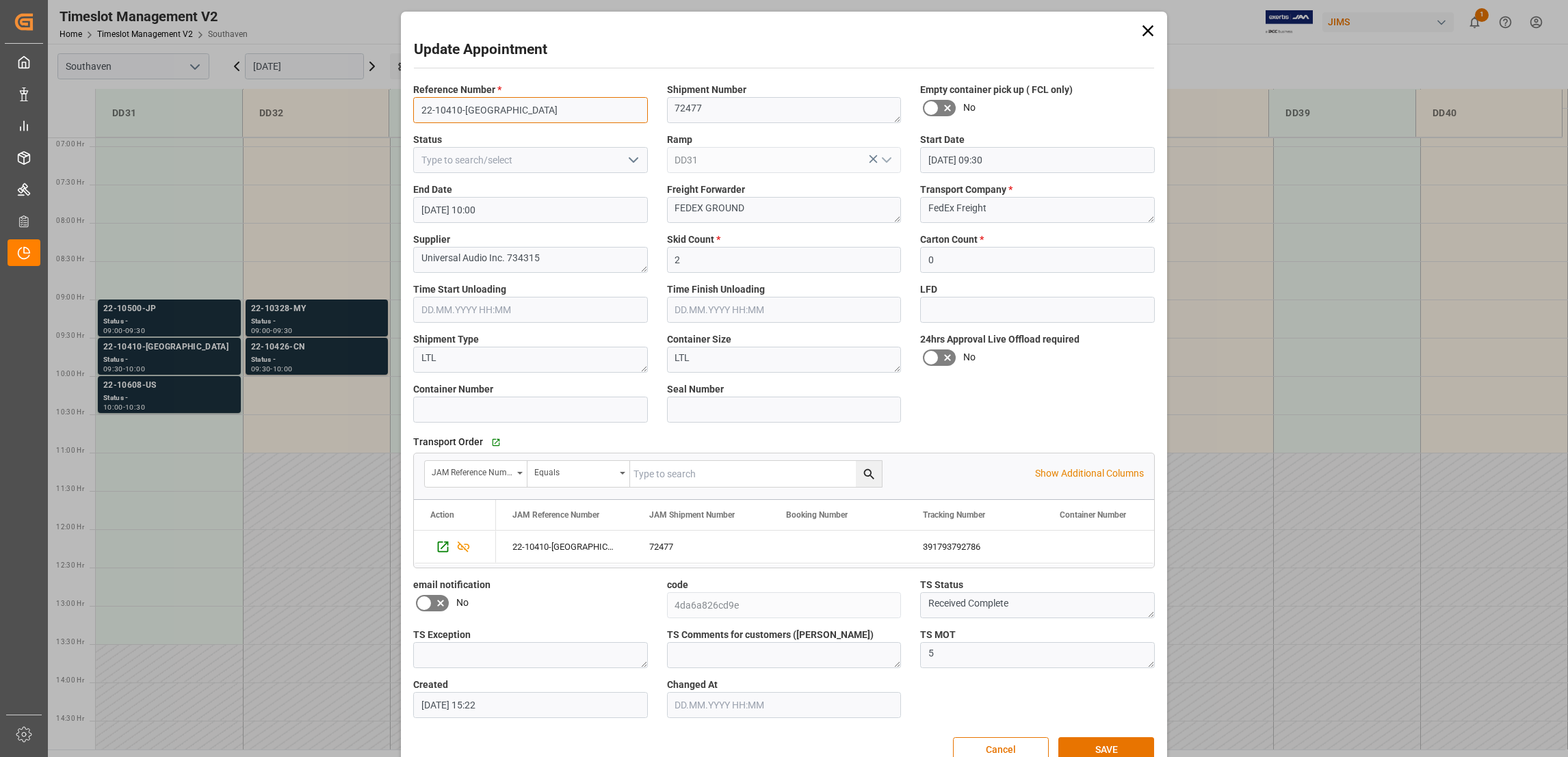
click at [491, 107] on input "22-10410-US" at bounding box center [531, 110] width 235 height 26
click at [491, 107] on input "22-10410-US" at bounding box center [531, 110] width 235 height 26
click at [1018, 743] on button "Cancel" at bounding box center [1001, 750] width 96 height 26
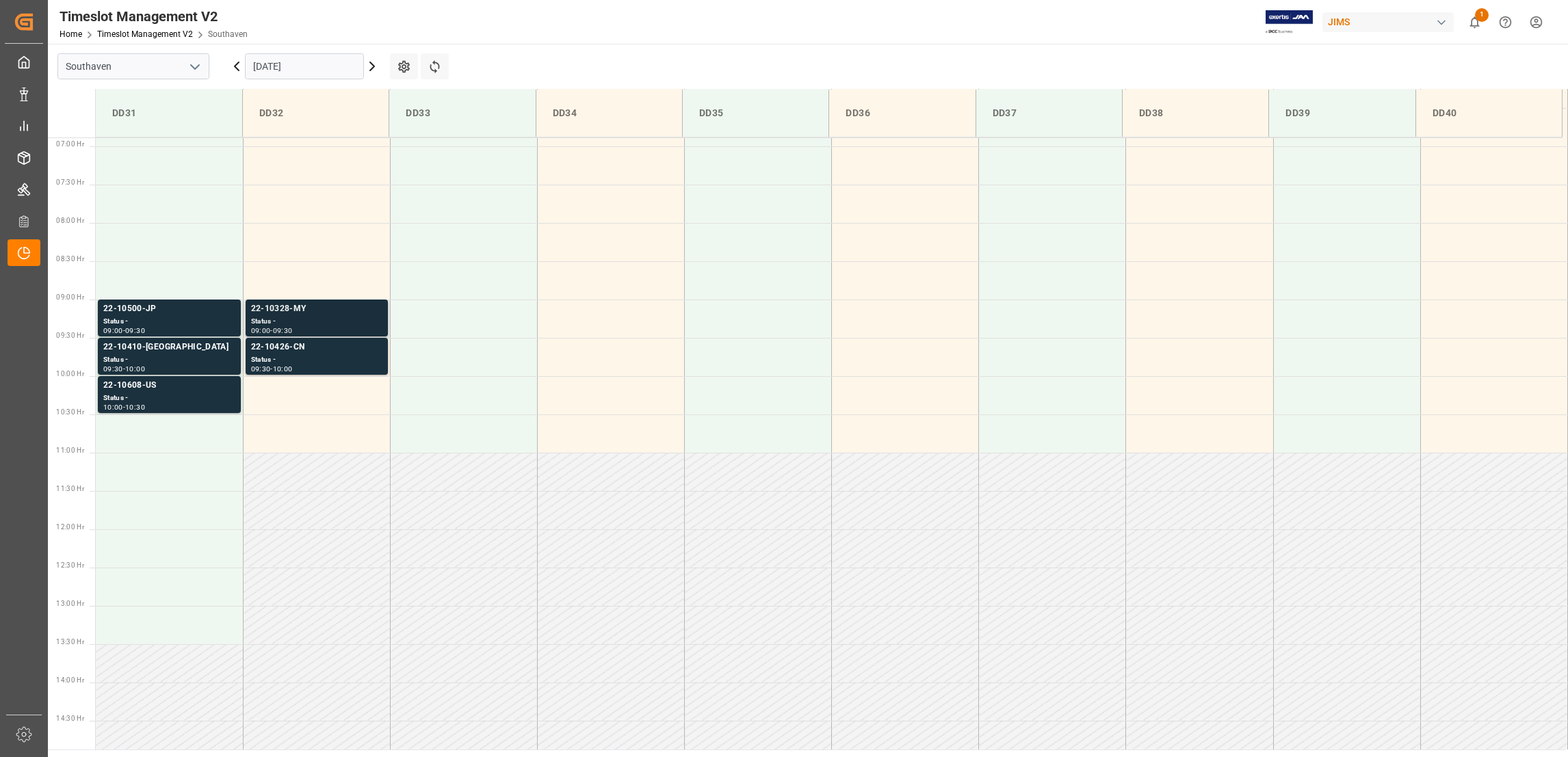
click at [290, 307] on div "22-10328-MY" at bounding box center [317, 309] width 131 height 14
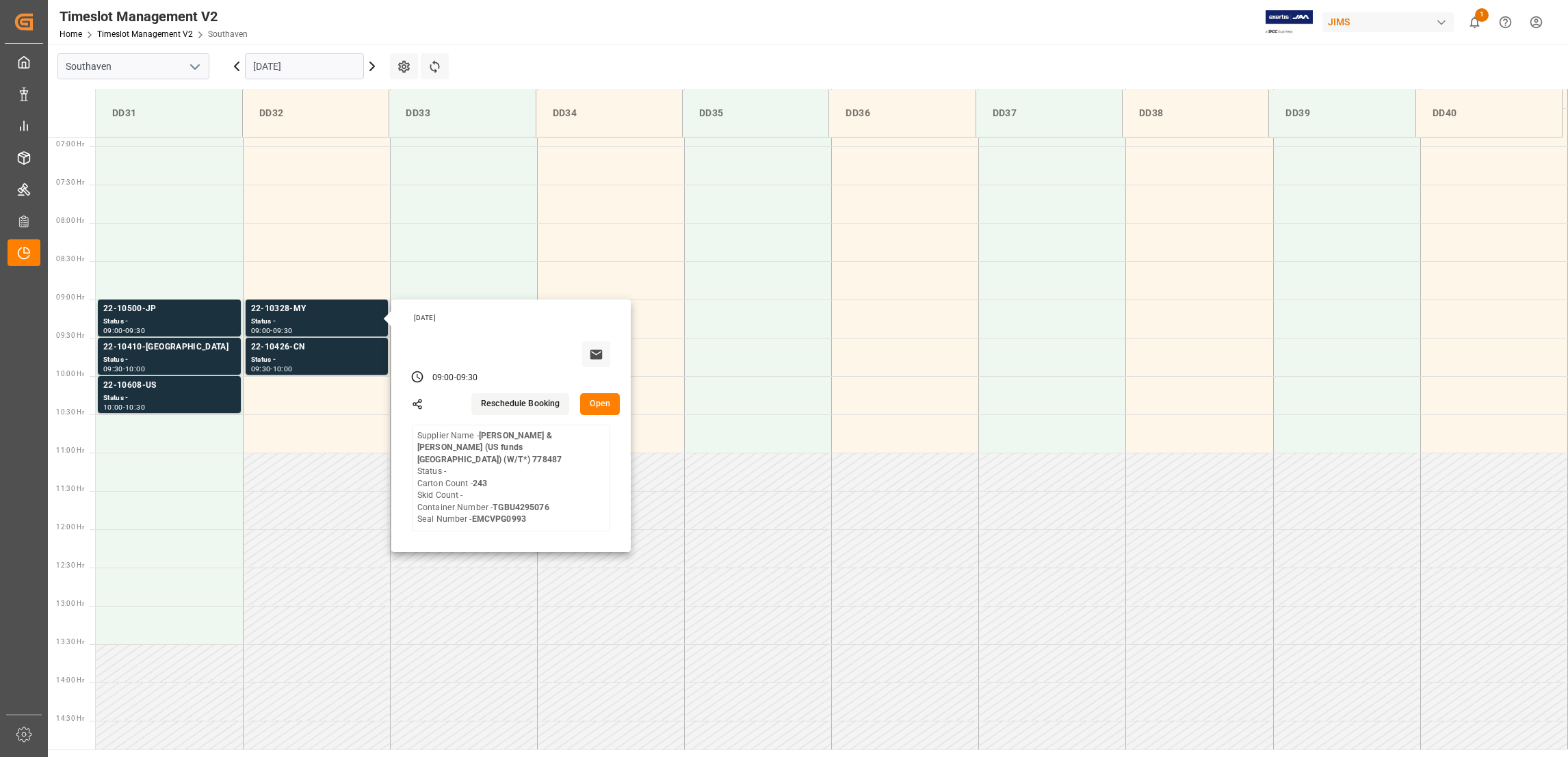
click at [599, 405] on button "Open" at bounding box center [600, 404] width 39 height 22
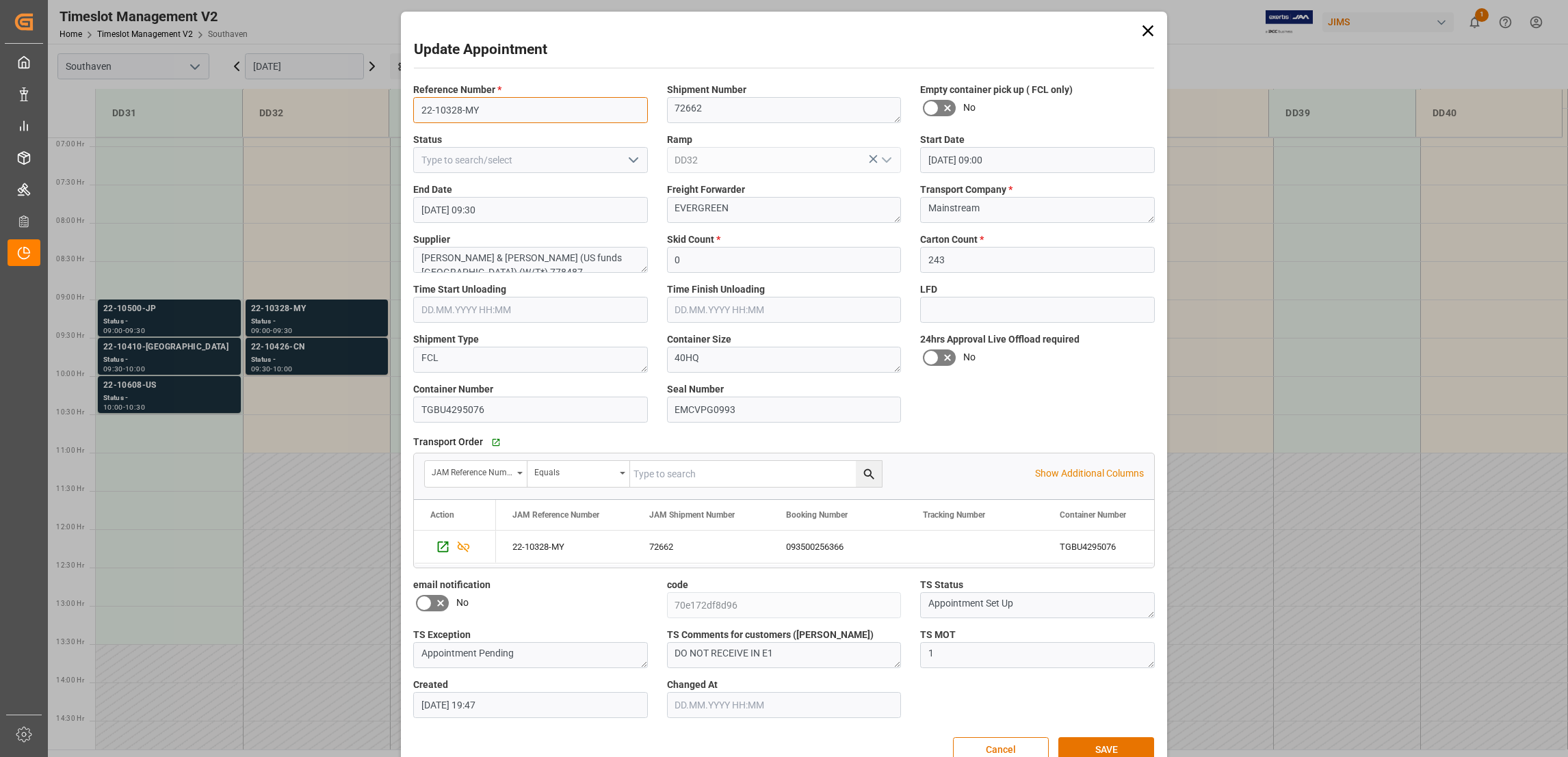
click at [481, 106] on input "22-10328-MY" at bounding box center [531, 110] width 235 height 26
click at [1027, 745] on button "Cancel" at bounding box center [1001, 750] width 96 height 26
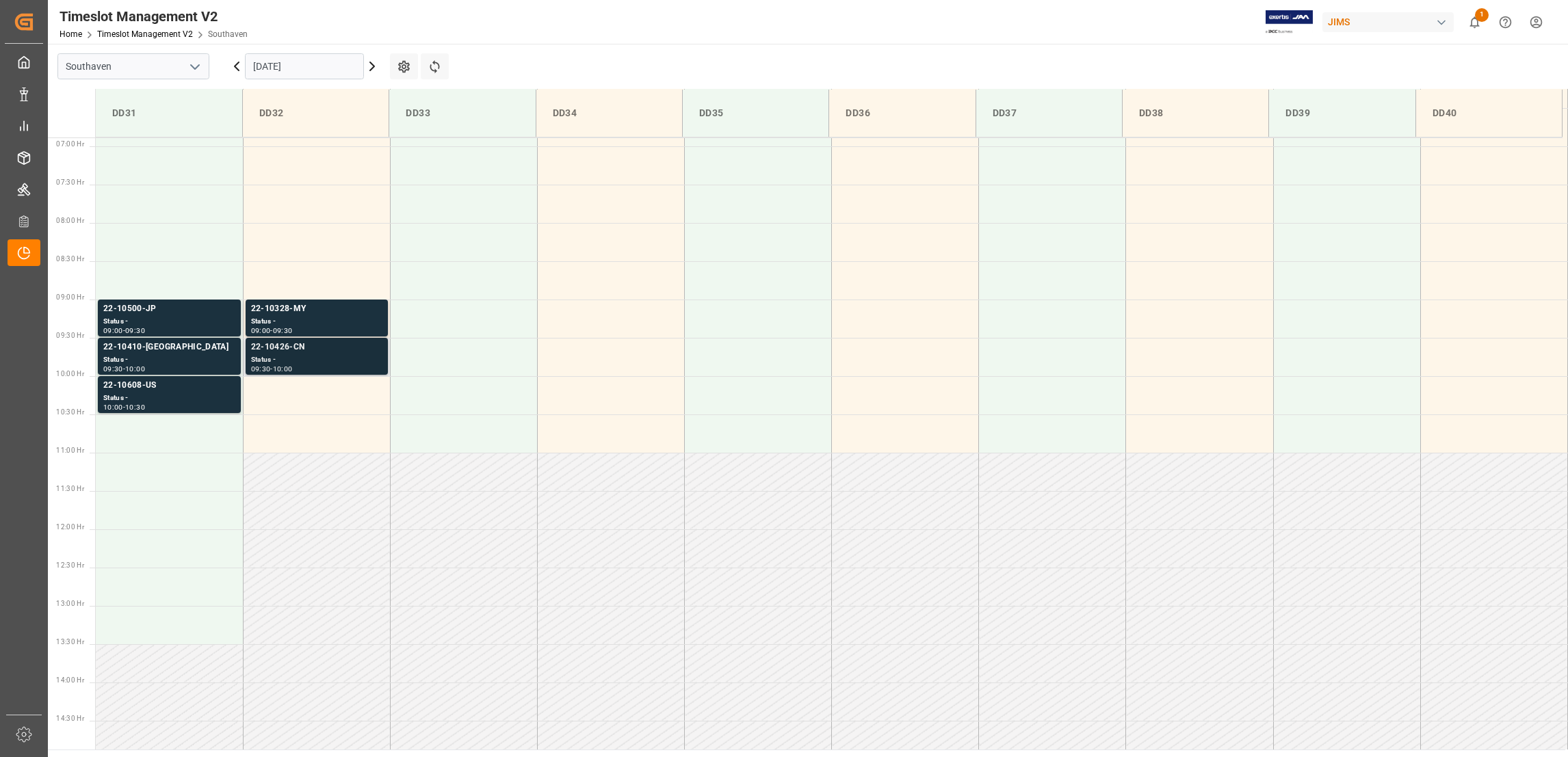
click at [290, 342] on div "22-10426-CN" at bounding box center [317, 348] width 131 height 14
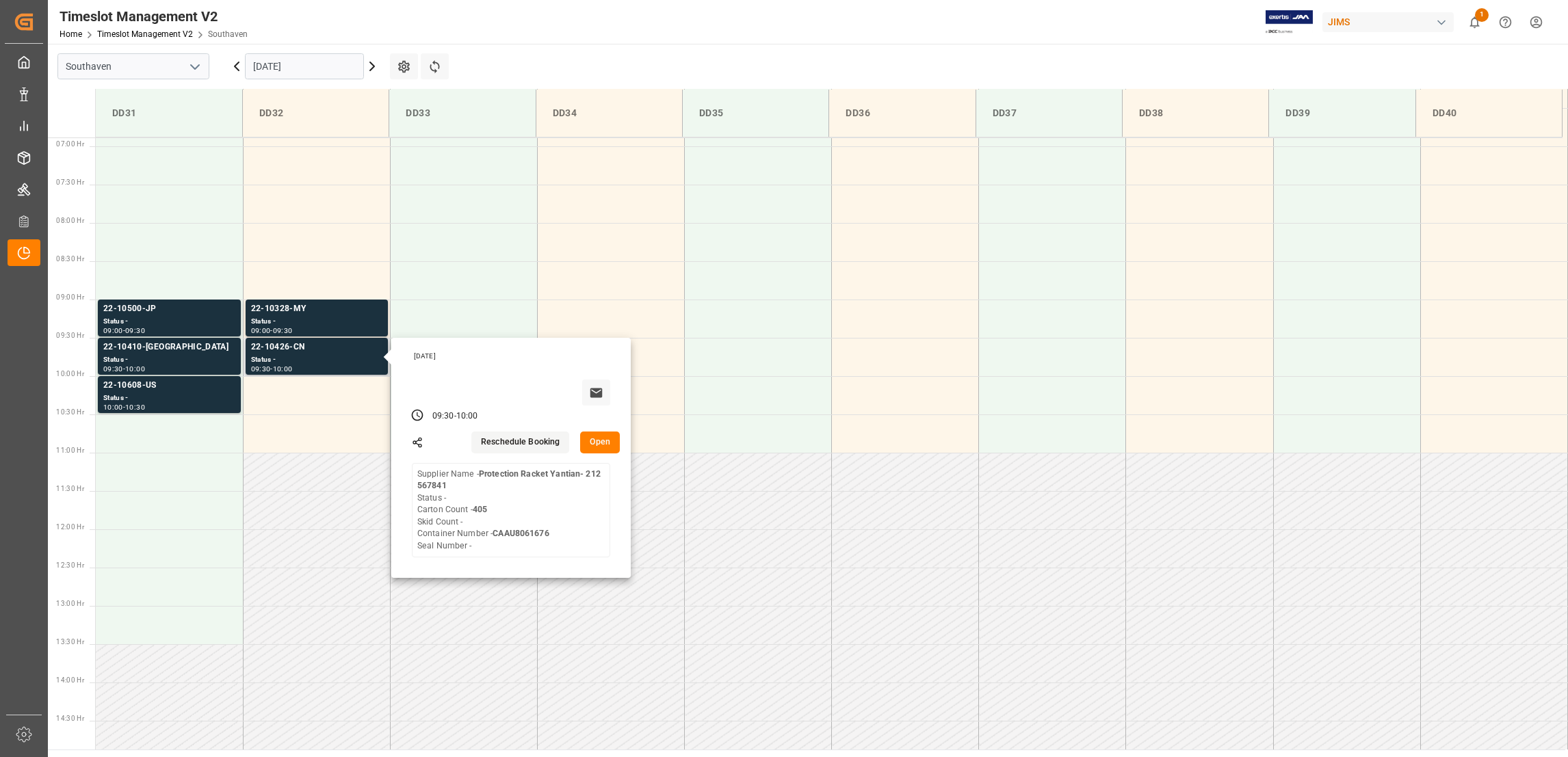
click at [603, 445] on button "Open" at bounding box center [600, 443] width 39 height 22
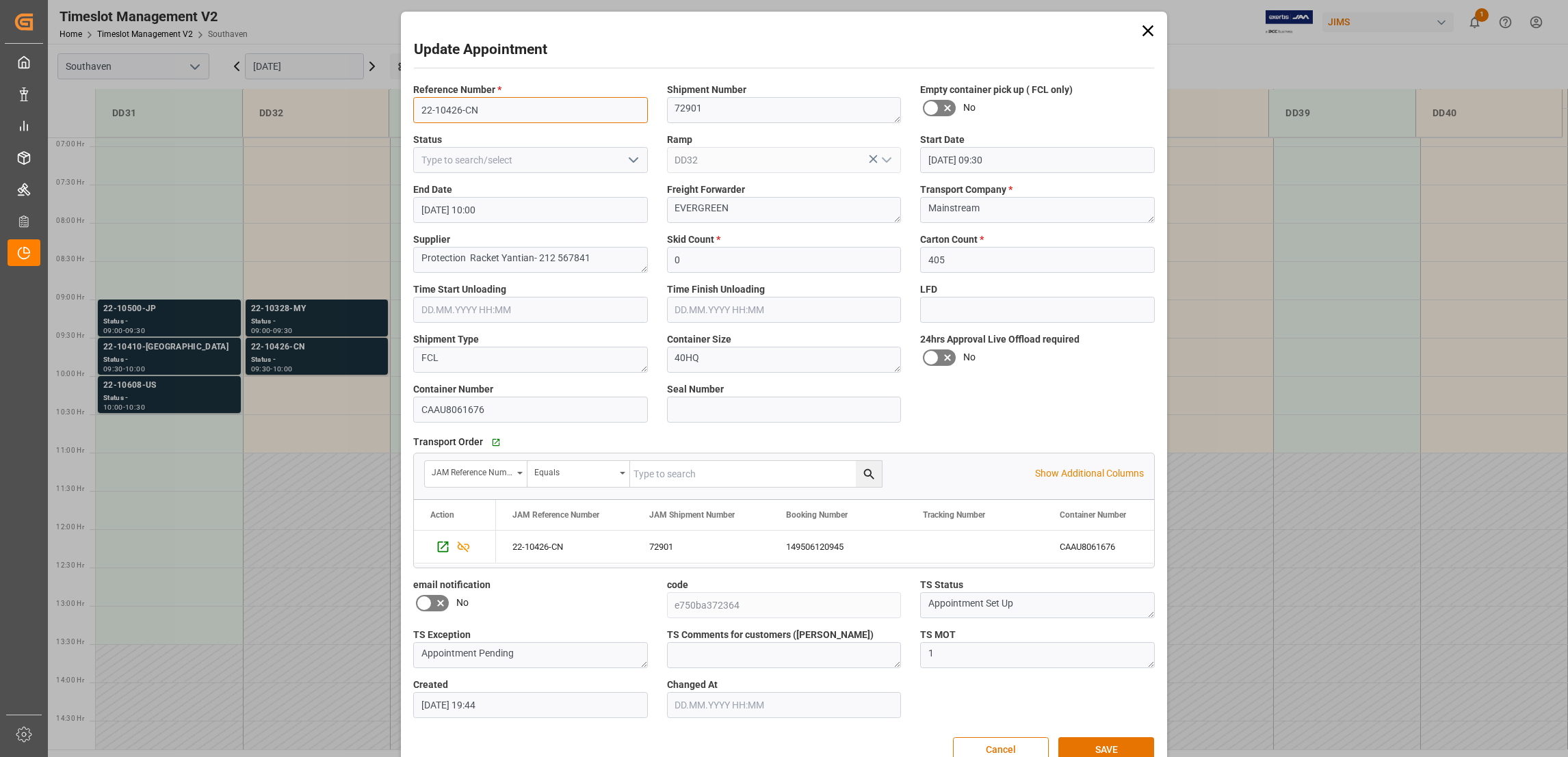
click at [502, 114] on input "22-10426-CN" at bounding box center [531, 110] width 235 height 26
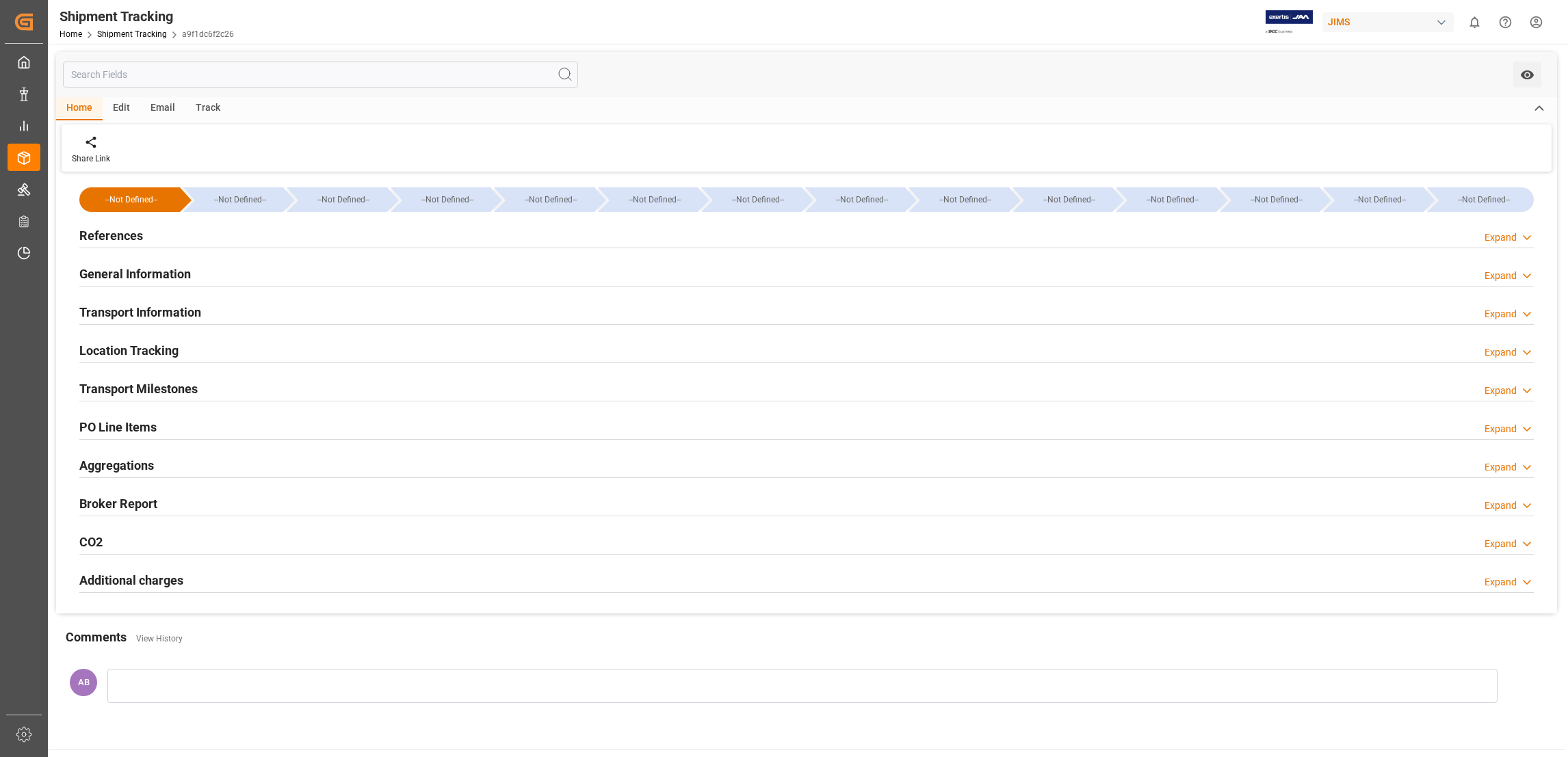
click at [1520, 423] on icon at bounding box center [1527, 429] width 14 height 15
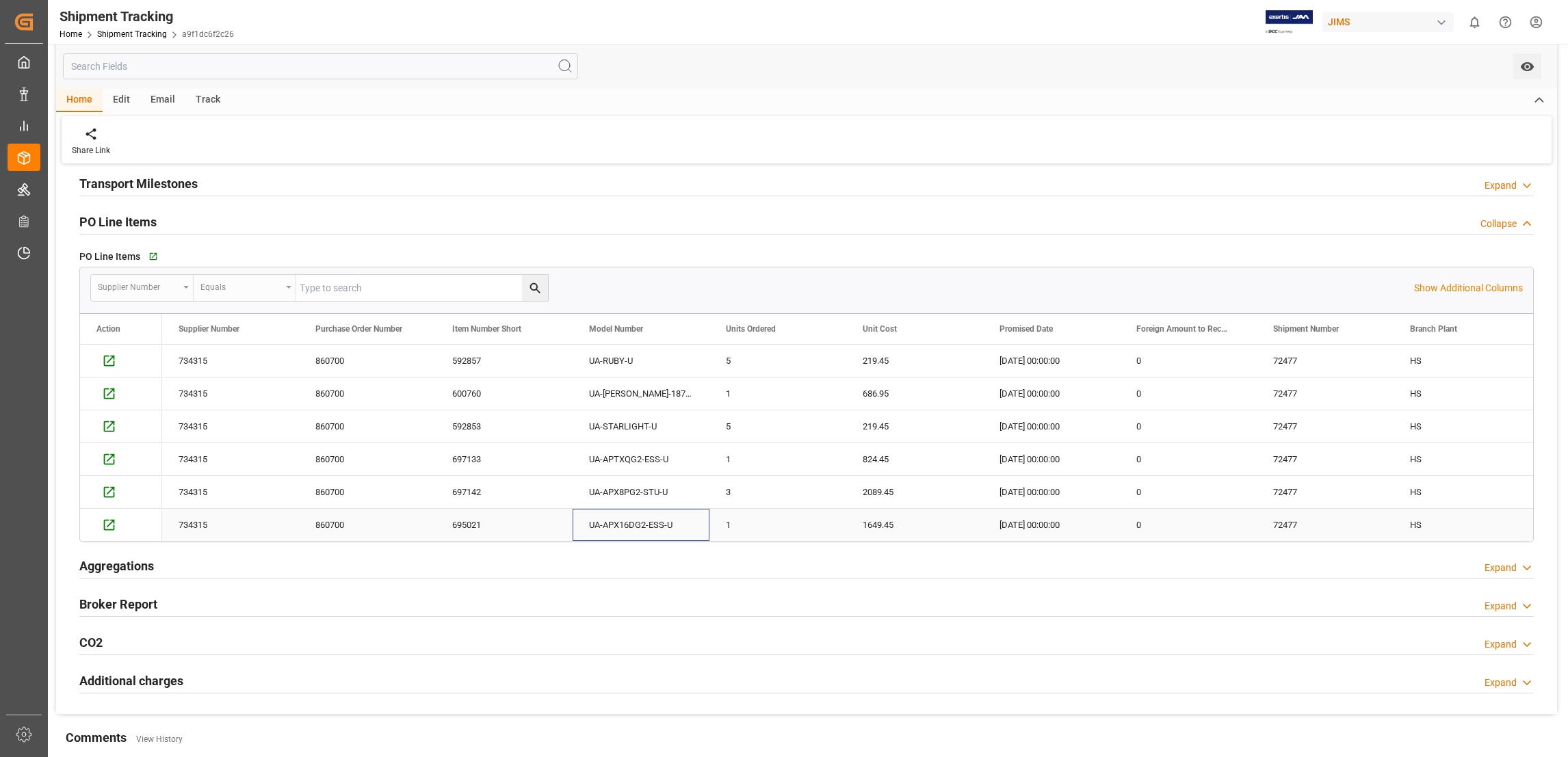
click at [687, 530] on div "UA-APX16DG2-ESS-U" at bounding box center [641, 525] width 137 height 32
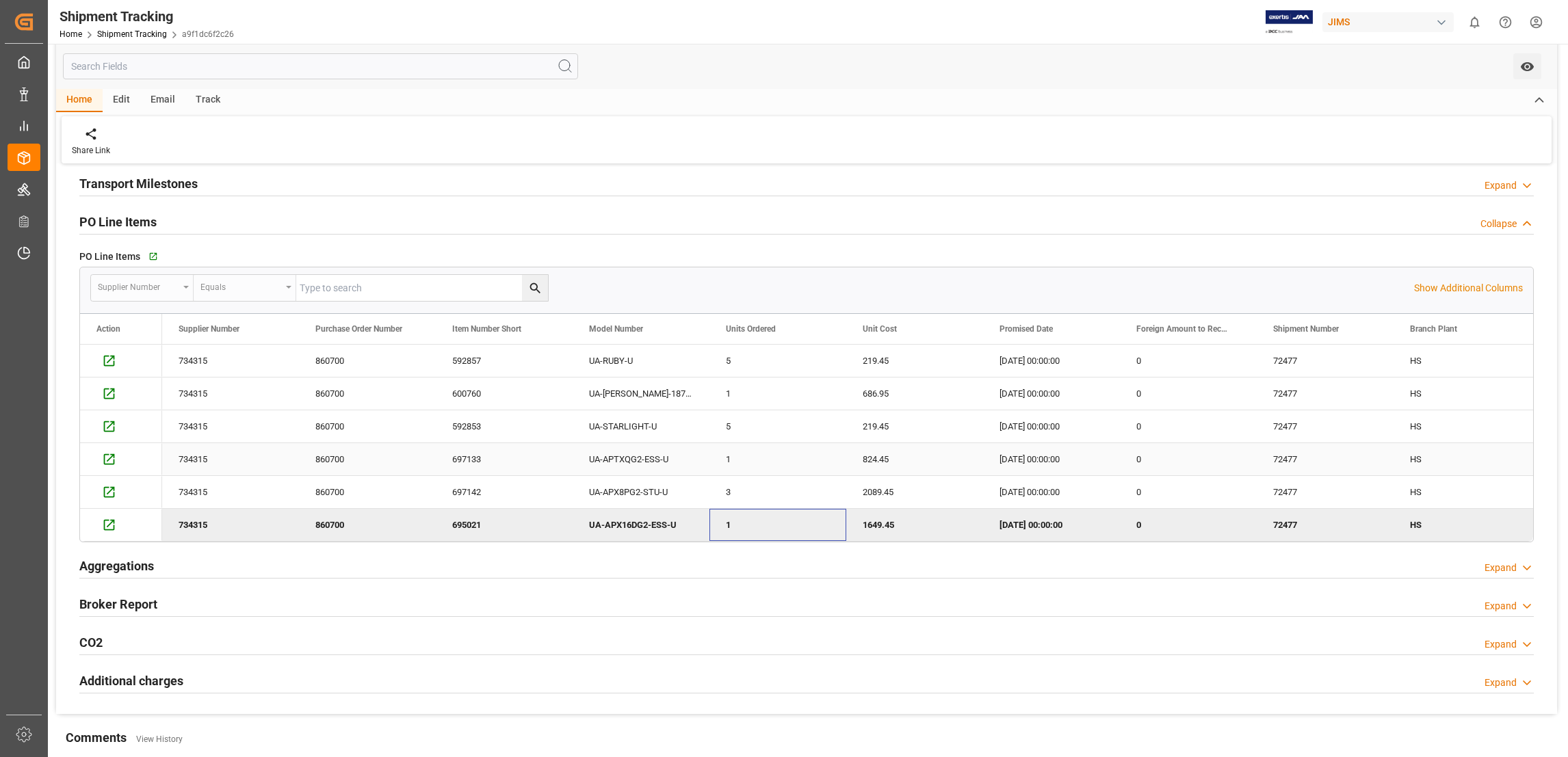
drag, startPoint x: 749, startPoint y: 528, endPoint x: 618, endPoint y: 401, distance: 182.5
click at [617, 442] on div "734315 860700 592857 UA-RUBY-U 5 219.45 2025-08-21 00:00:00 0 72477 HS 0 0 7343…" at bounding box center [983, 443] width 1642 height 197
drag, startPoint x: 583, startPoint y: 358, endPoint x: 734, endPoint y: 358, distance: 151.0
click at [733, 358] on div "734315 860700 592857 UA-RUBY-U 5 219.45 2025-08-21 00:00:00 0 72477 HS 0 0" at bounding box center [983, 361] width 1642 height 32
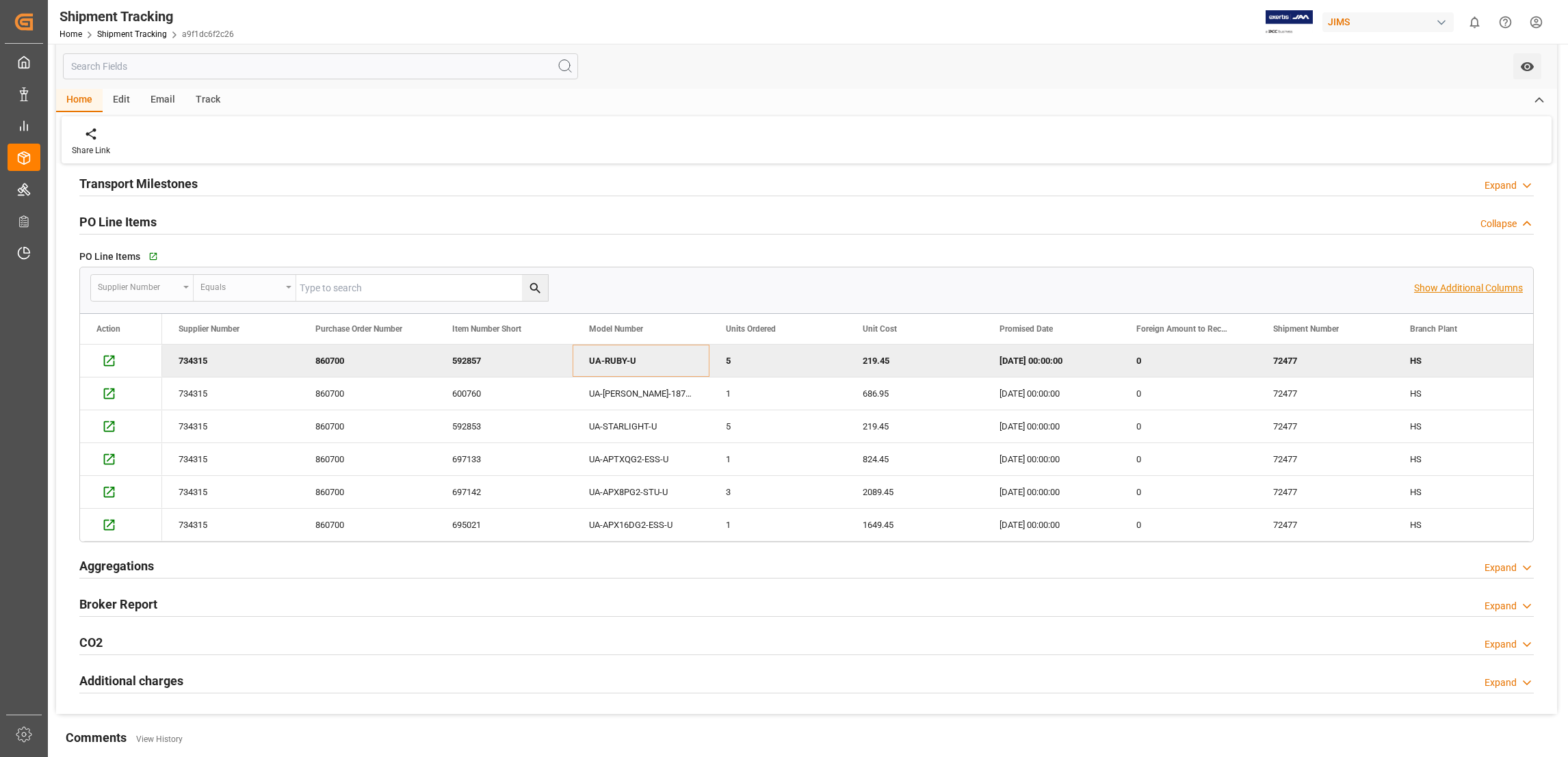
click at [1454, 287] on p "Show Additional Columns" at bounding box center [1468, 288] width 109 height 15
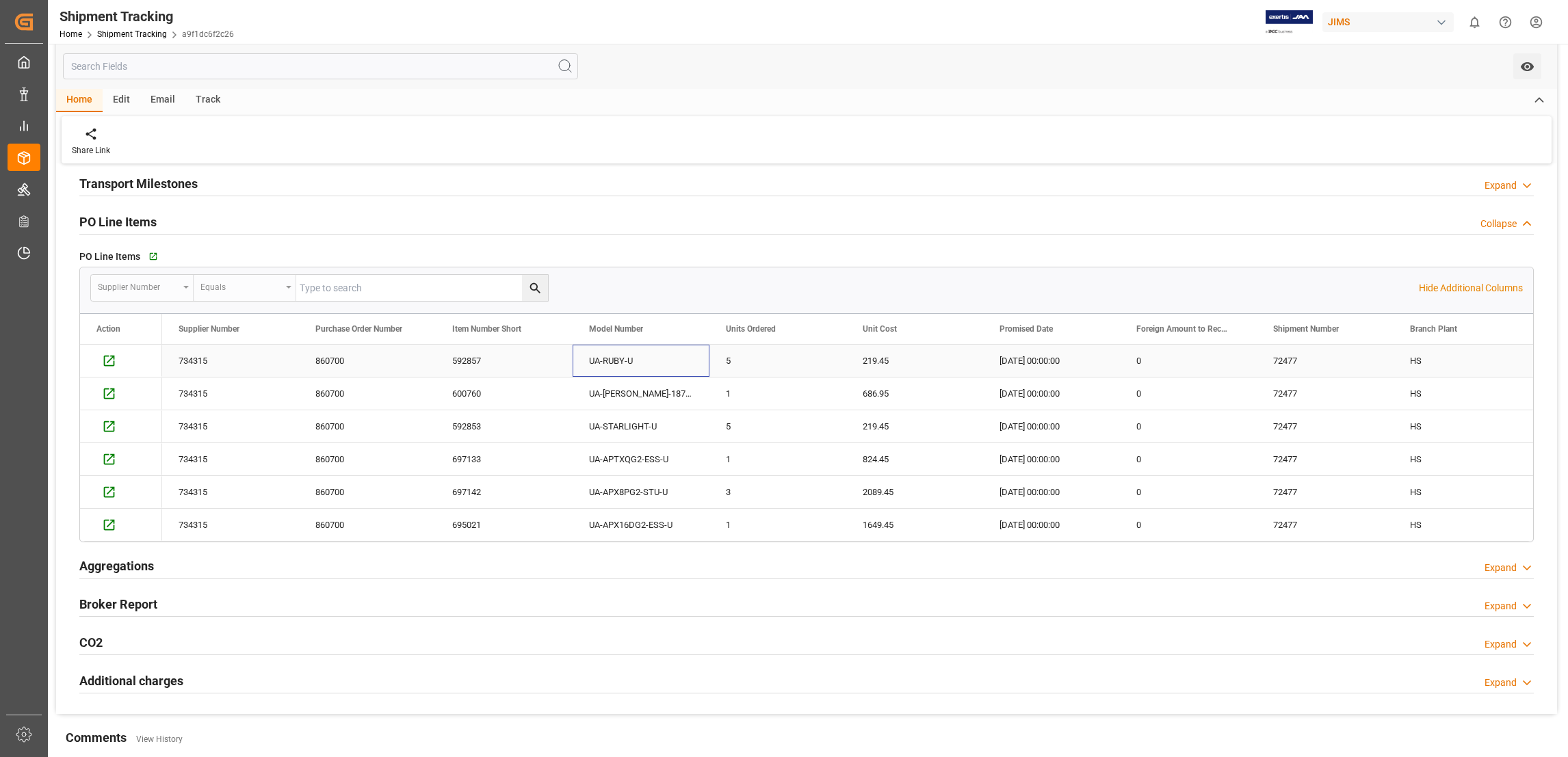
drag, startPoint x: 573, startPoint y: 358, endPoint x: 827, endPoint y: 361, distance: 254.0
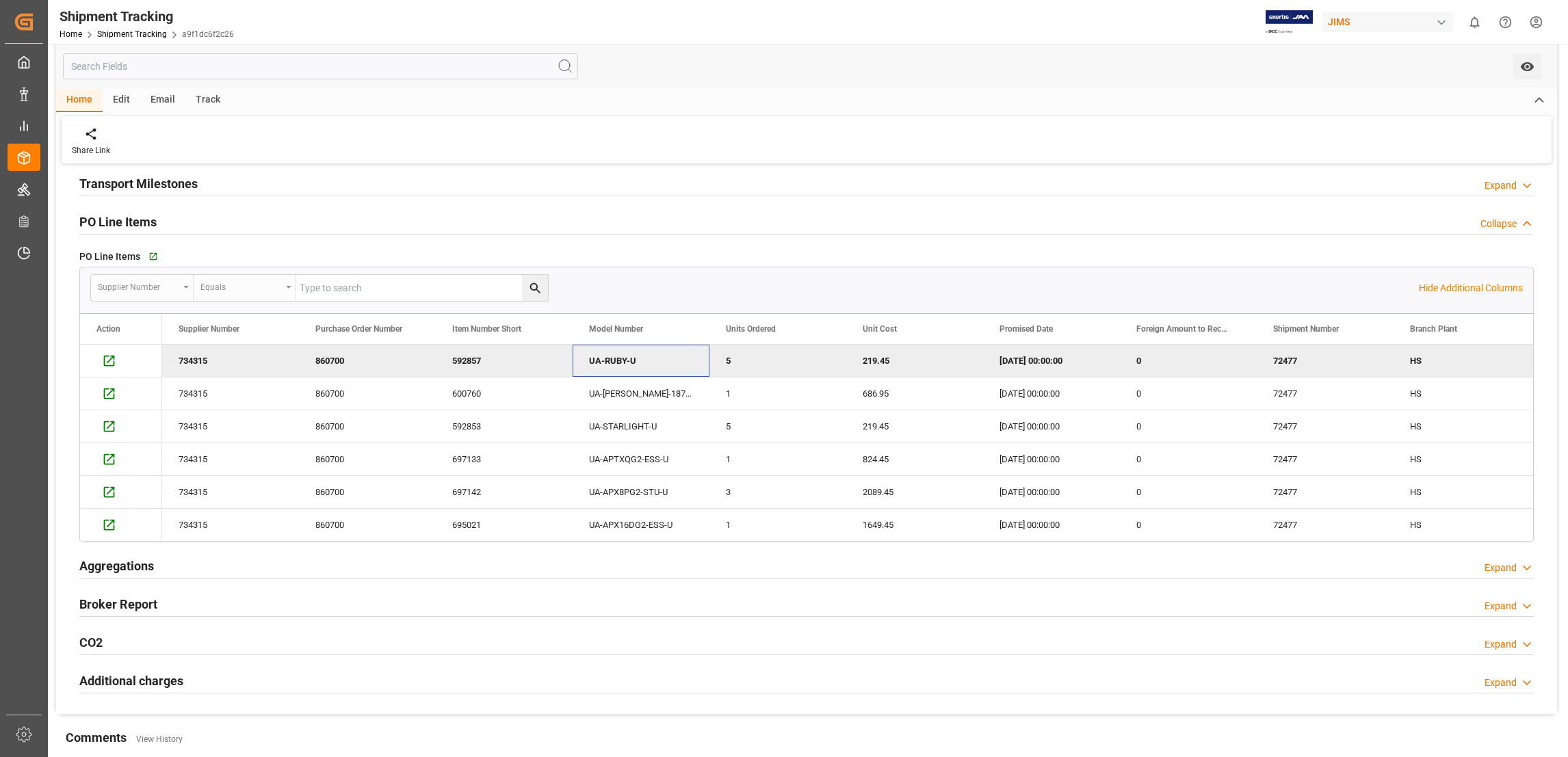
click at [820, 258] on div "PO Line Items   Go to Purchase Order Line Item Grid" at bounding box center [807, 256] width 1454 height 21
drag, startPoint x: 1517, startPoint y: 534, endPoint x: 141, endPoint y: 436, distance: 1379.5
click at [141, 436] on div "734315 860700 592857 UA-RUBY-U 5 219.45 2025-08-21 00:00:00 0 72477 HS 0 0 7343…" at bounding box center [807, 443] width 1454 height 197
click at [111, 365] on icon "Press SPACE to deselect this row." at bounding box center [109, 361] width 15 height 15
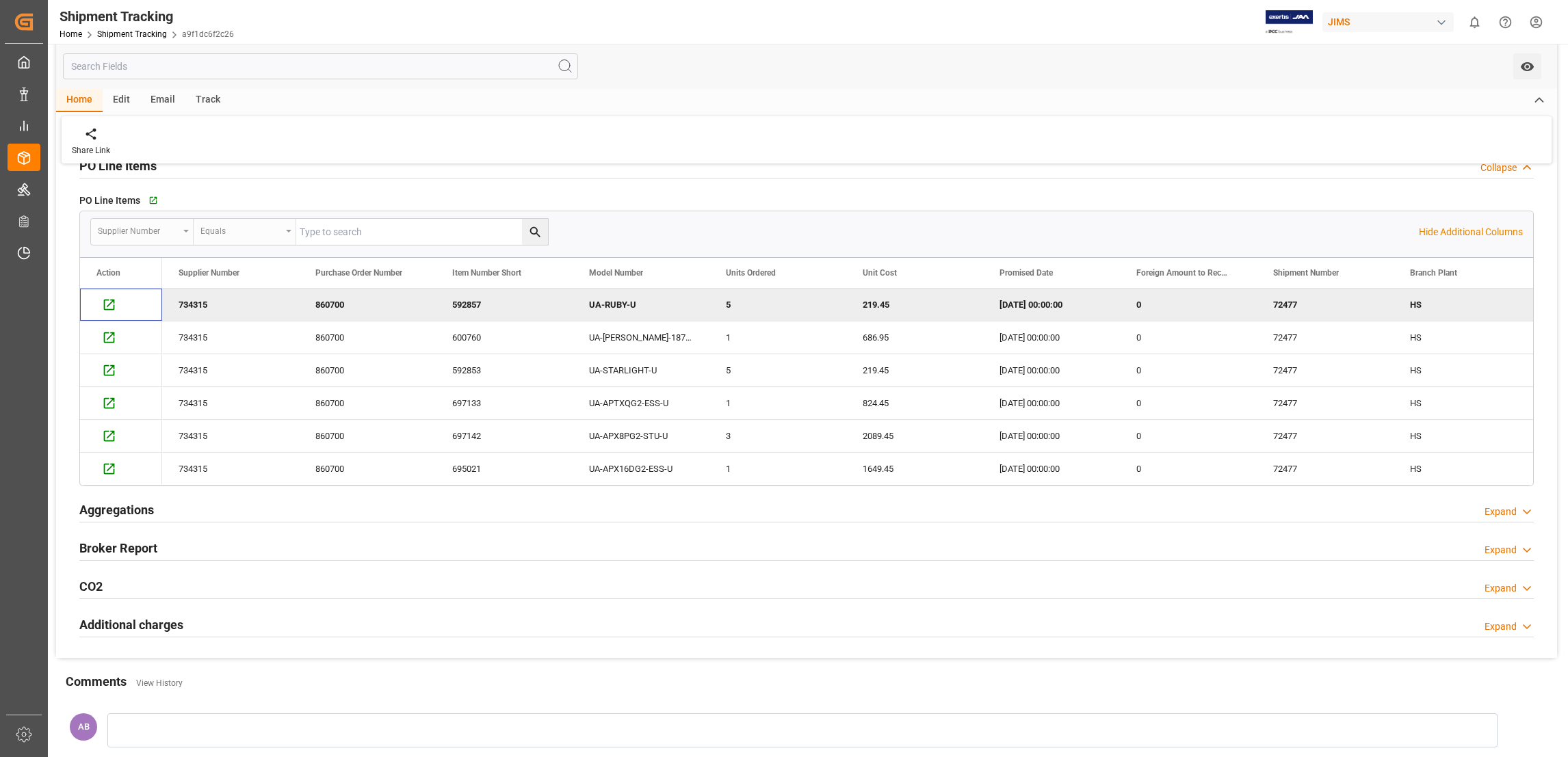
scroll to position [307, 0]
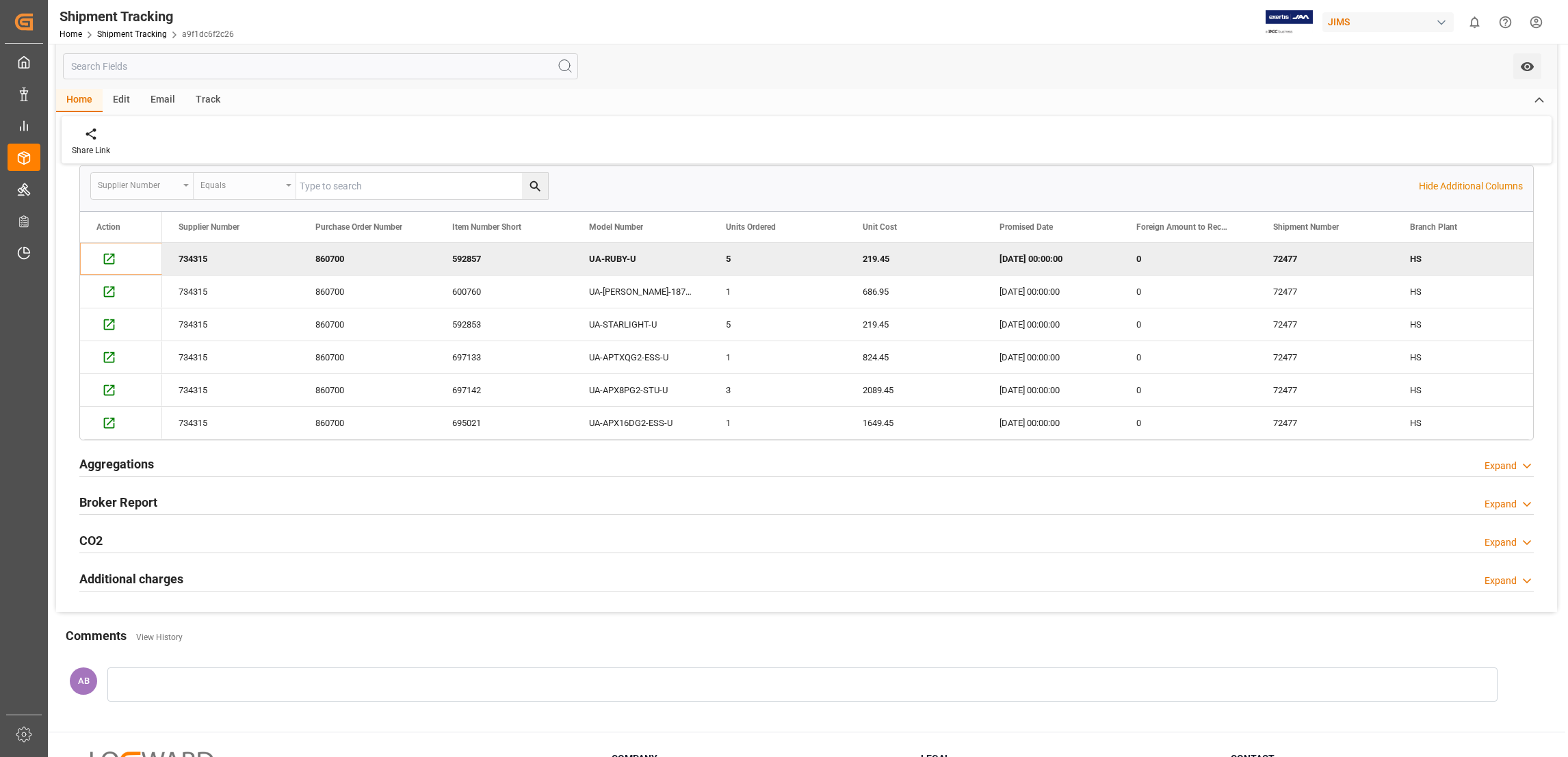
click at [122, 98] on div "Edit" at bounding box center [121, 100] width 38 height 23
click at [150, 102] on div "Email" at bounding box center [163, 100] width 45 height 23
click at [221, 101] on div "Track" at bounding box center [208, 100] width 45 height 23
click at [158, 100] on div "Email" at bounding box center [163, 100] width 45 height 23
click at [645, 145] on div "Send Email You don't have permission for this feature. Contact admin." at bounding box center [807, 140] width 1490 height 47
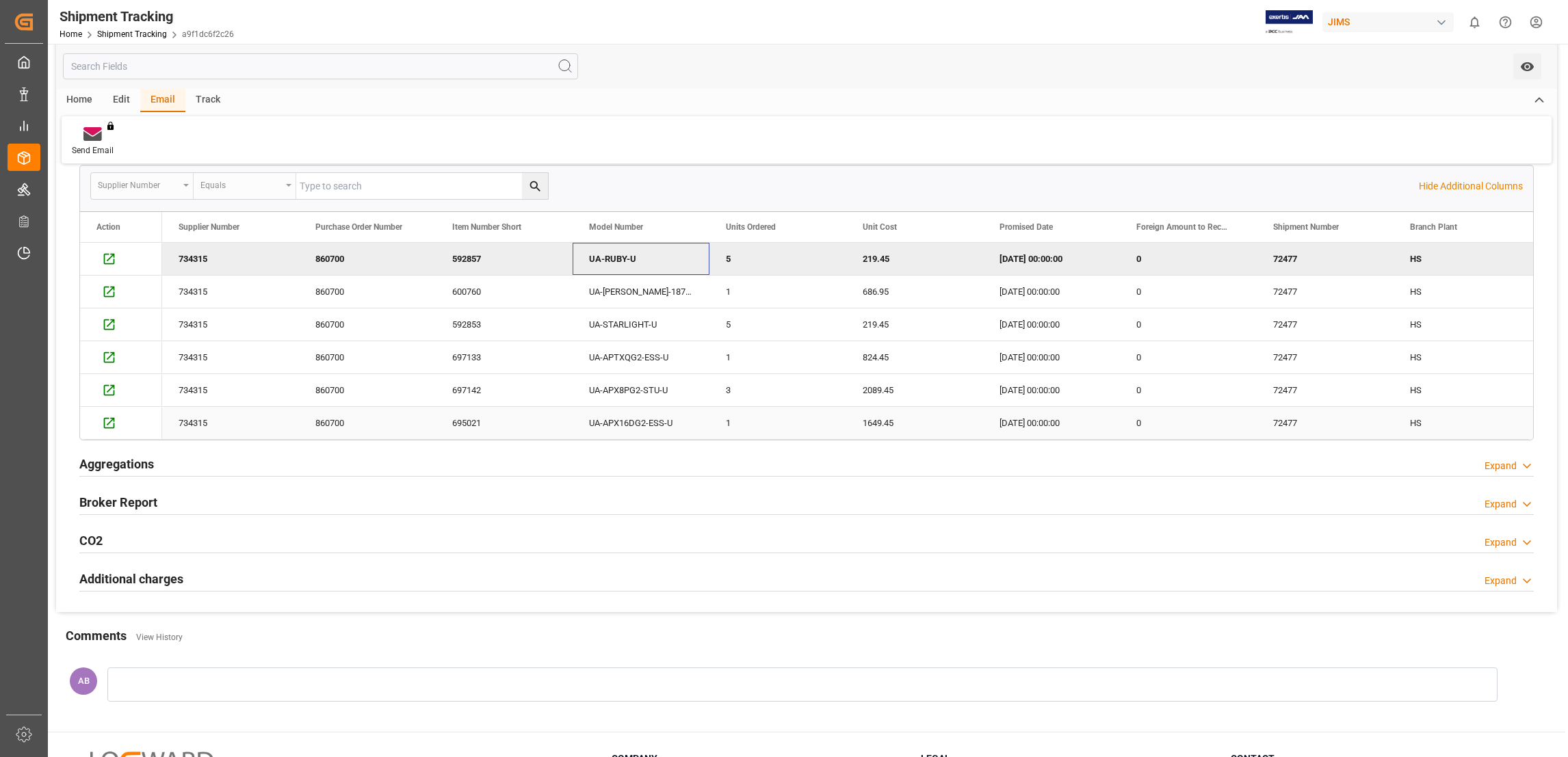
drag, startPoint x: 586, startPoint y: 257, endPoint x: 692, endPoint y: 426, distance: 199.5
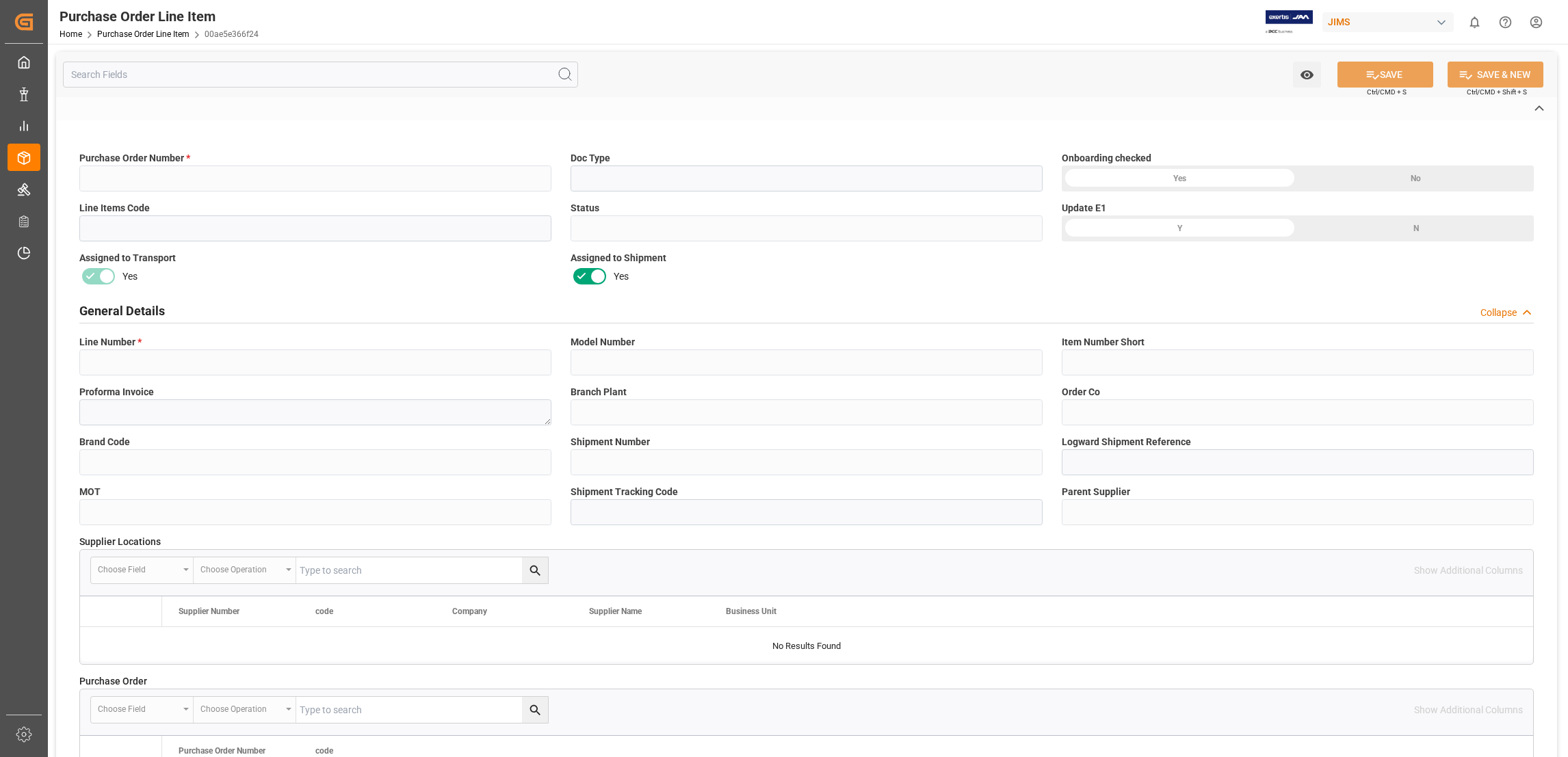
type input "860700"
type input "OJ"
type input "Received Complete"
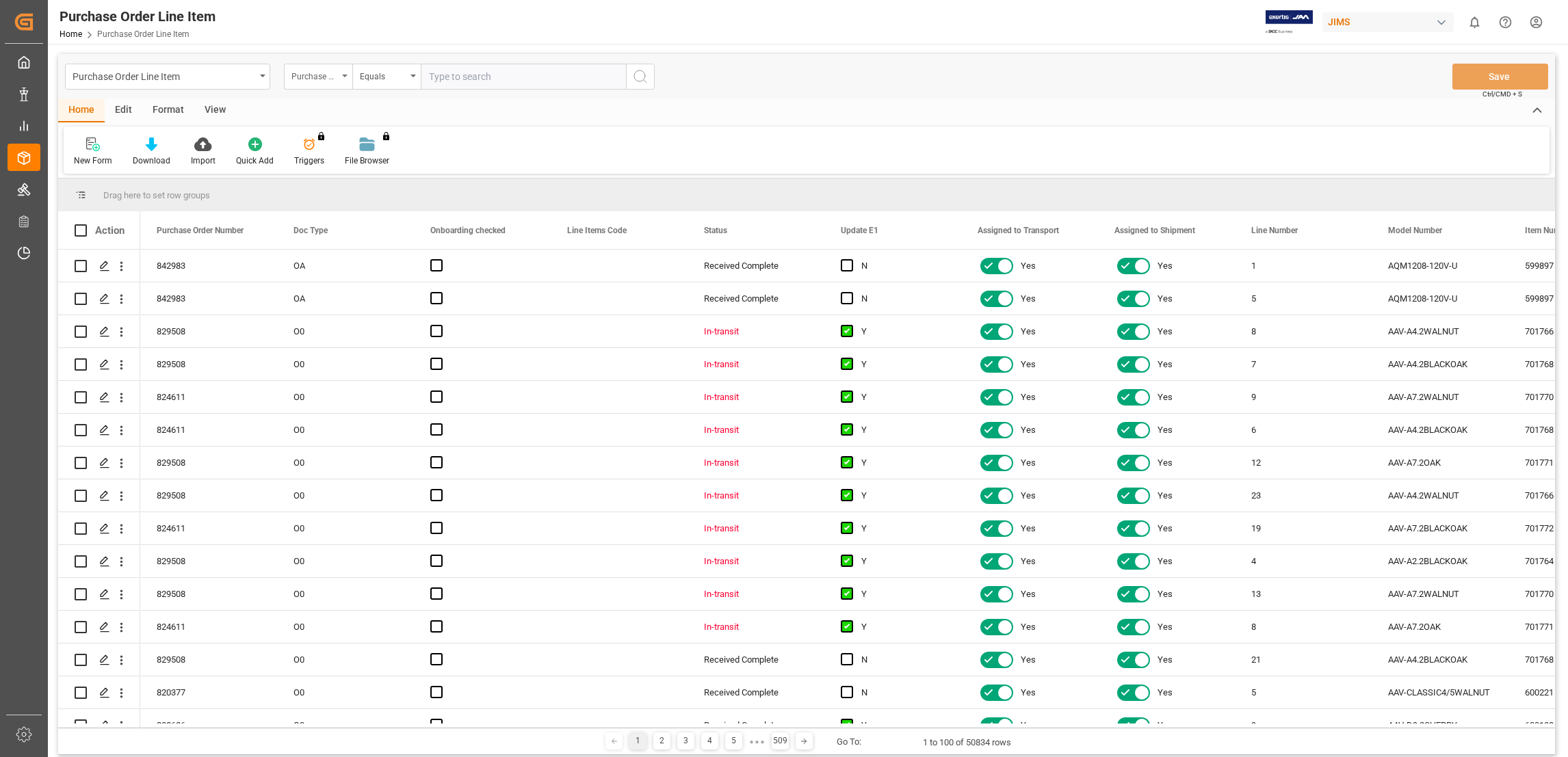
click at [344, 75] on icon "open menu" at bounding box center [345, 76] width 5 height 3
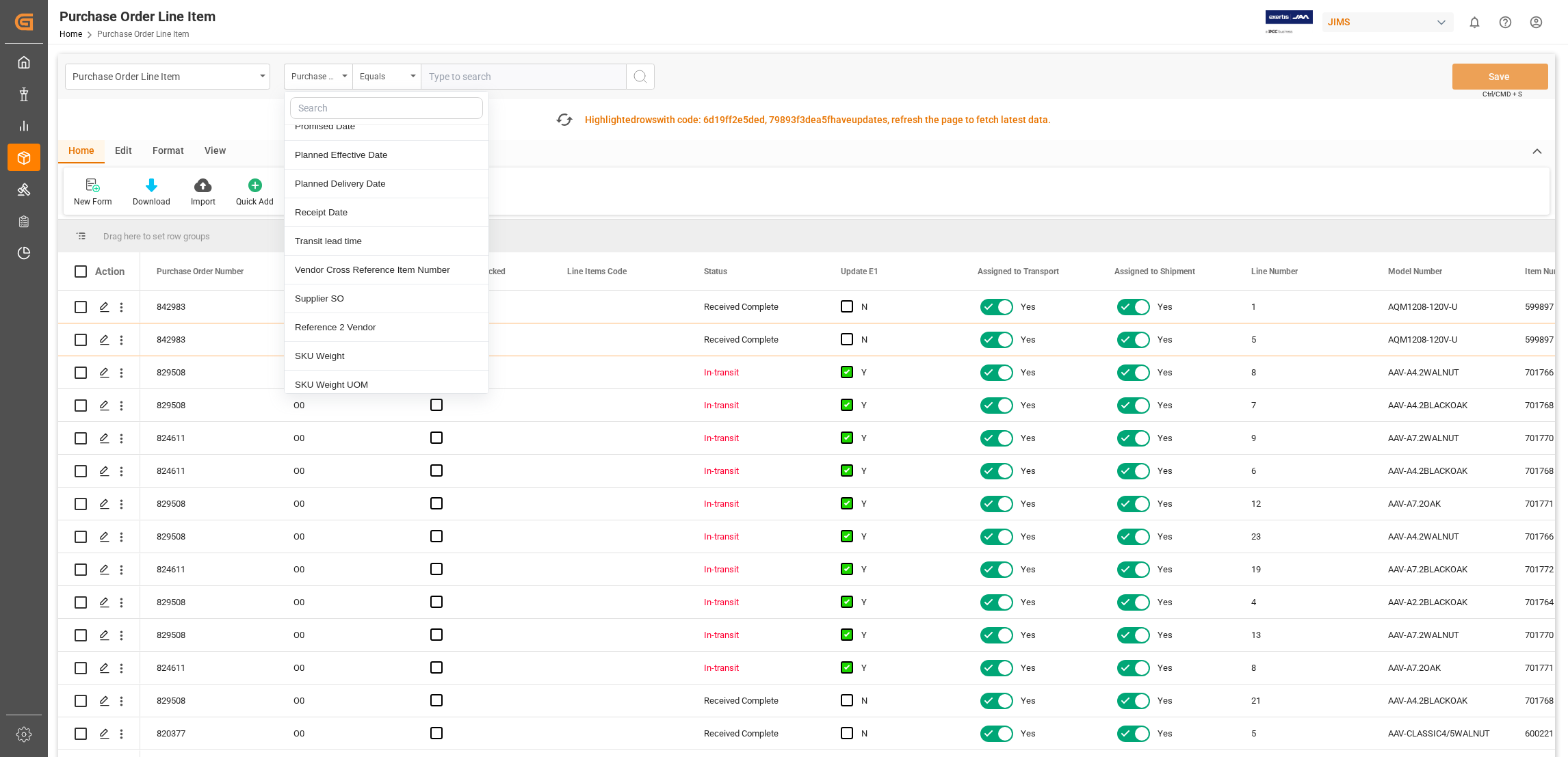
scroll to position [929, 0]
click at [372, 361] on div "Reference 2 Vendor" at bounding box center [386, 358] width 204 height 29
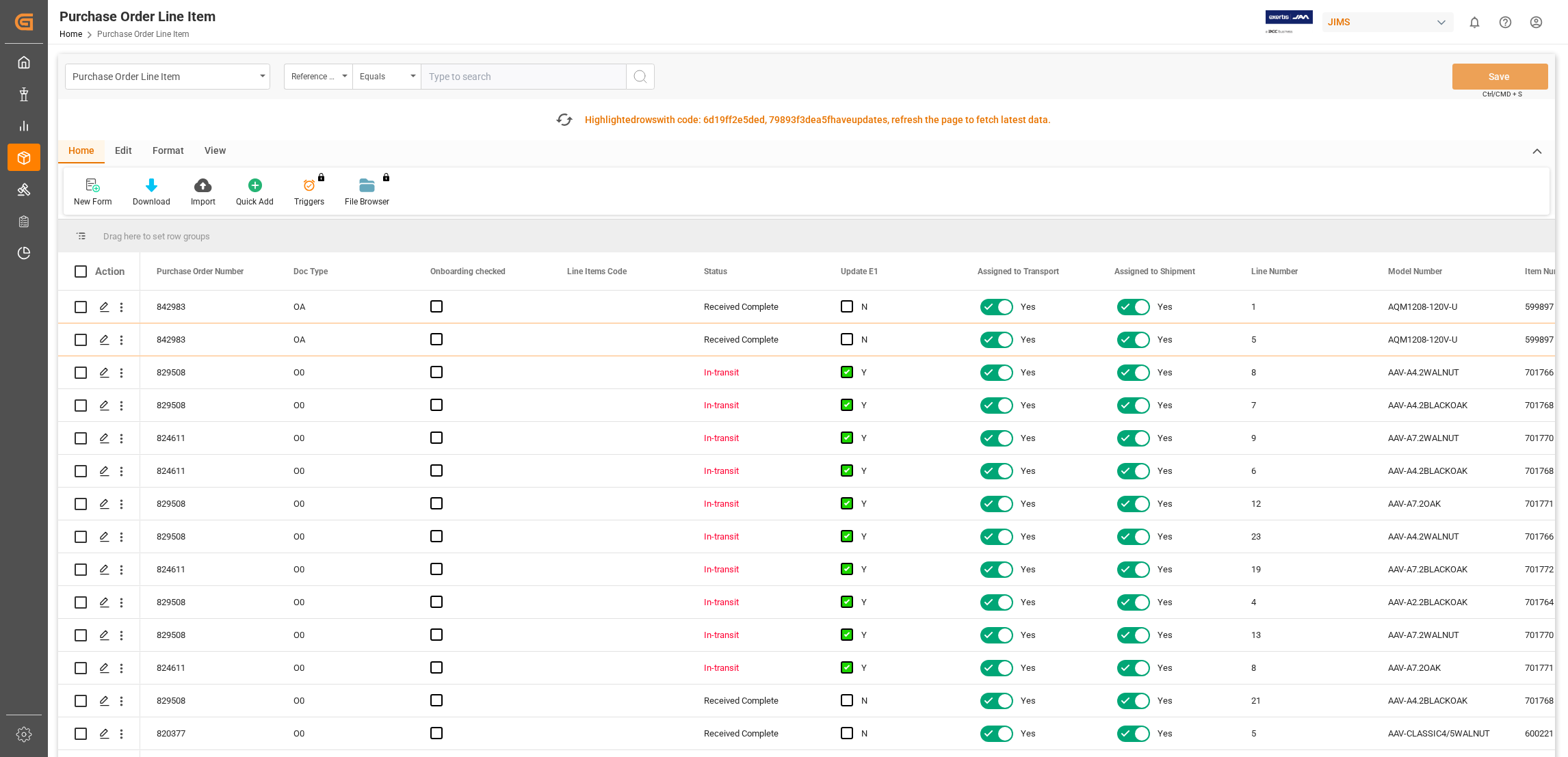
click at [466, 81] on input "text" at bounding box center [524, 76] width 206 height 26
paste input "22-10410-US"
type input "22-10410-US"
click at [633, 78] on icon "search button" at bounding box center [640, 76] width 16 height 16
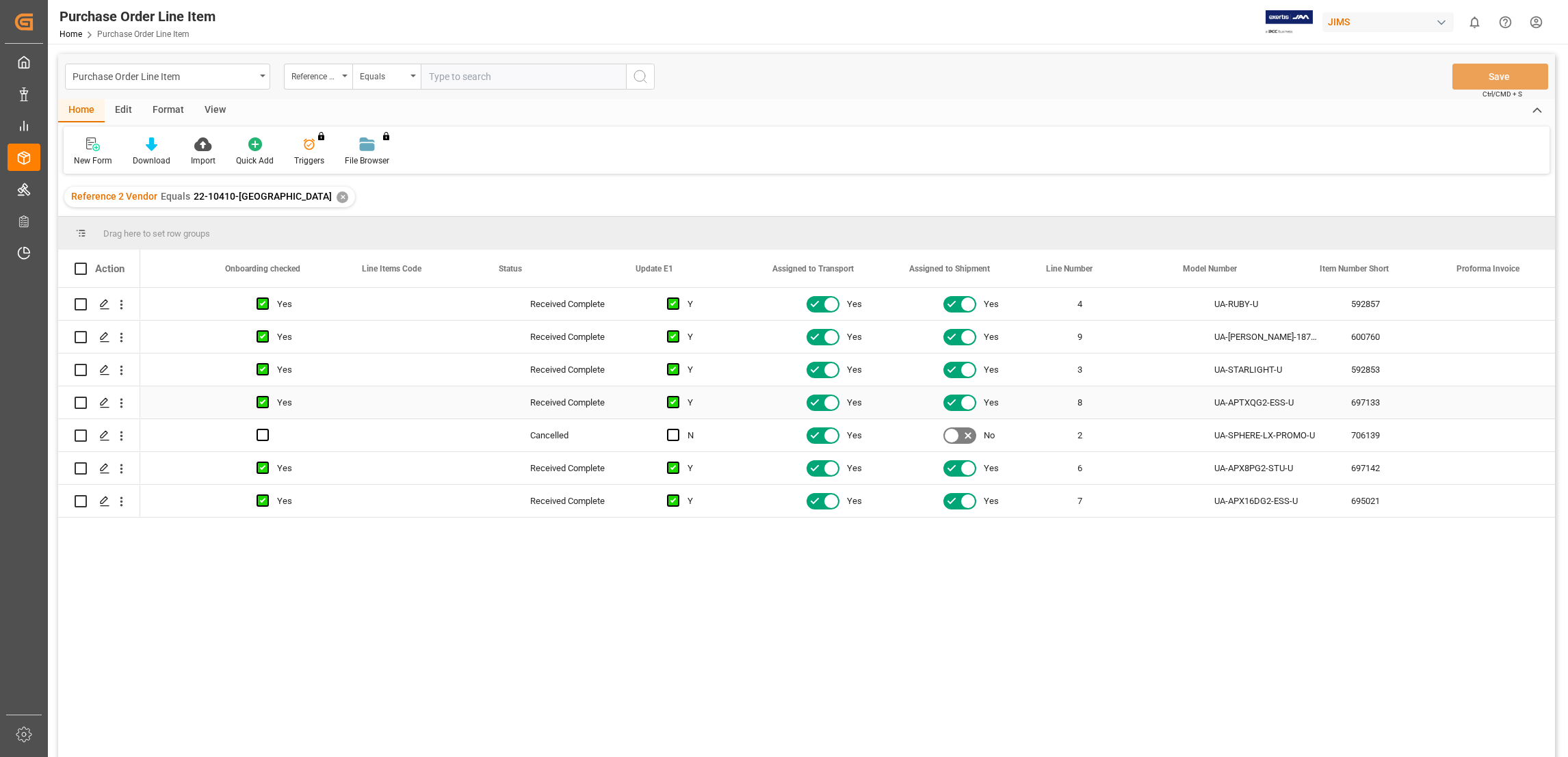
scroll to position [0, 206]
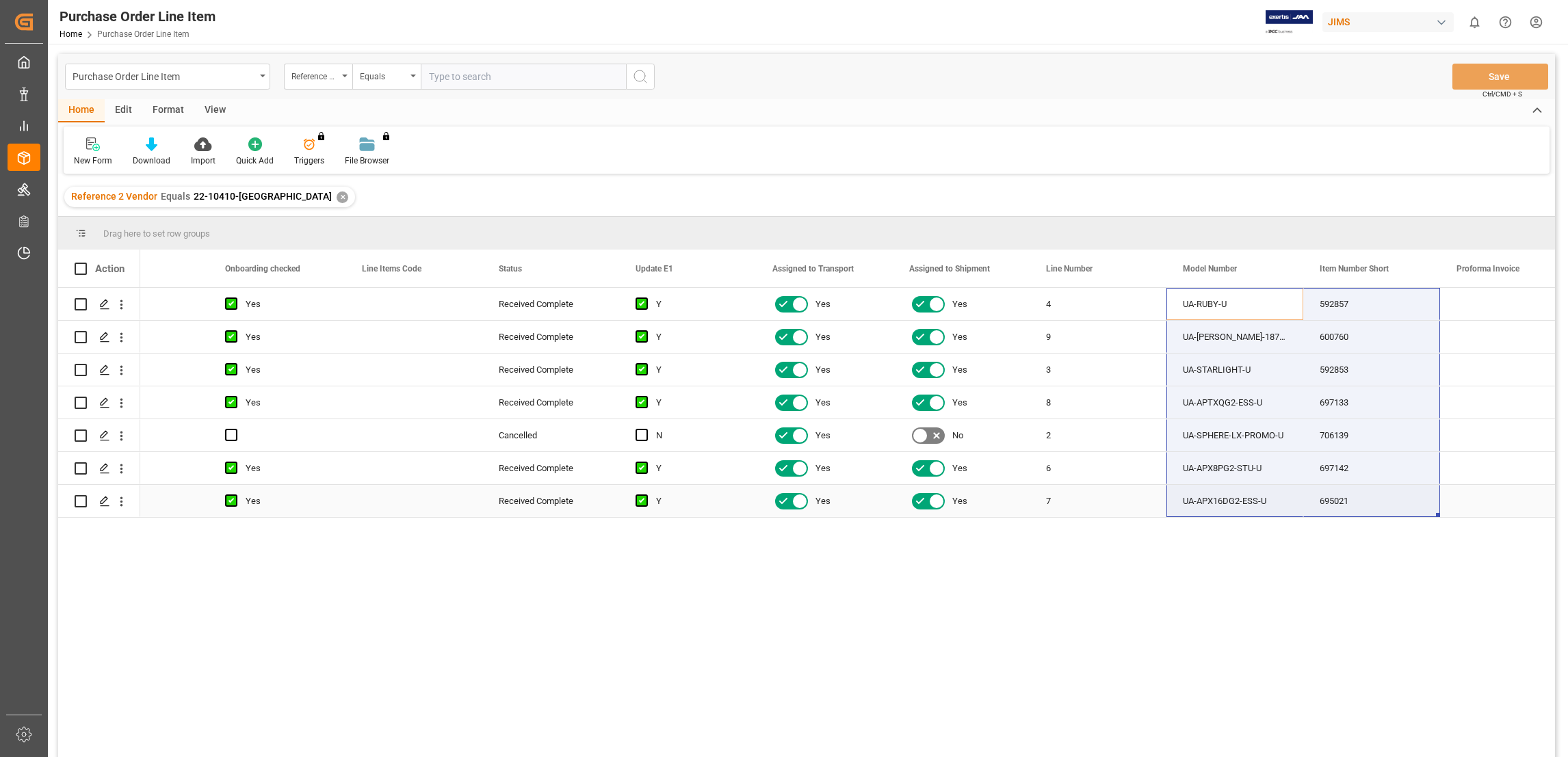
drag, startPoint x: 1172, startPoint y: 299, endPoint x: 1393, endPoint y: 487, distance: 290.1
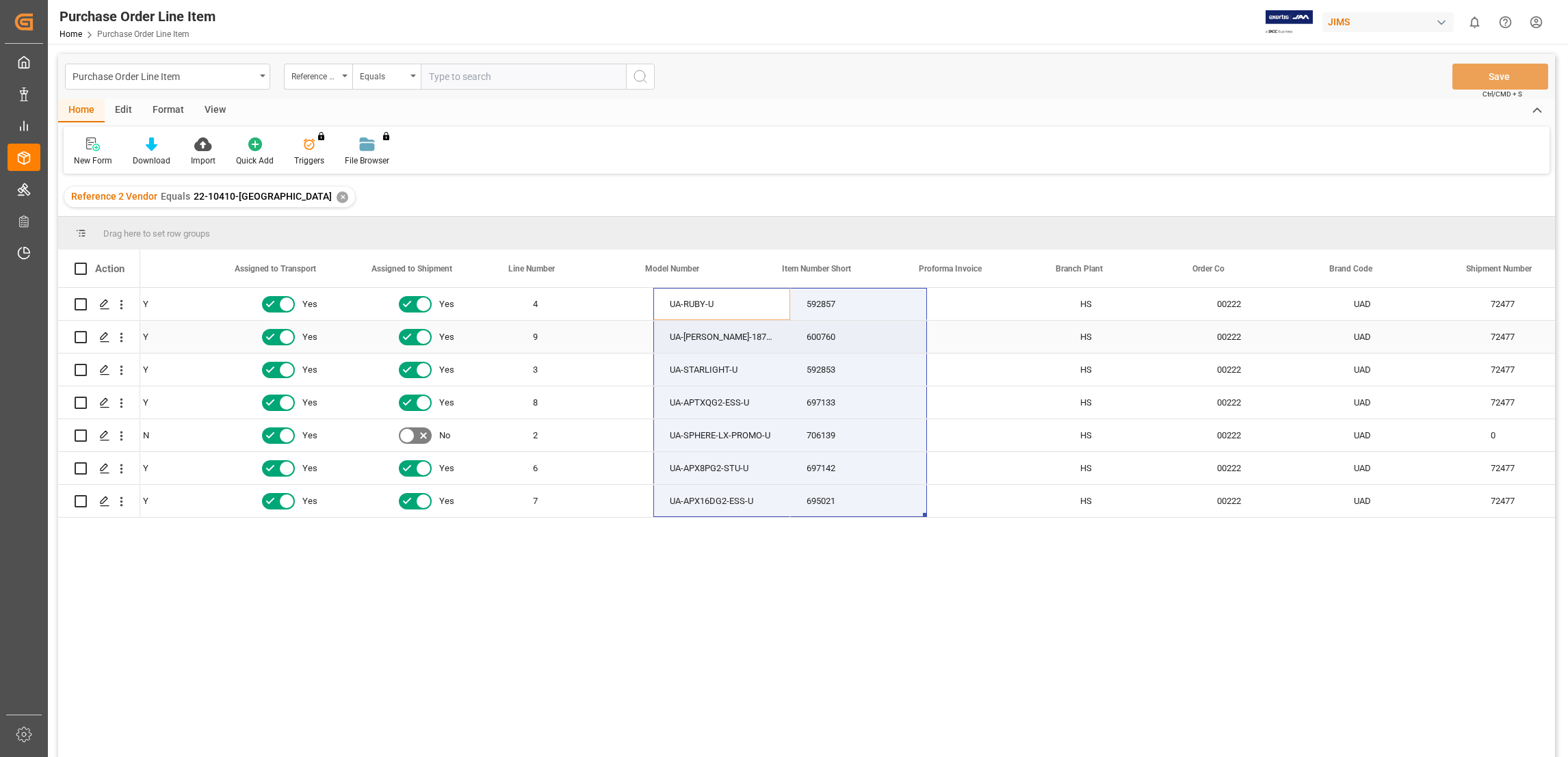
scroll to position [0, 0]
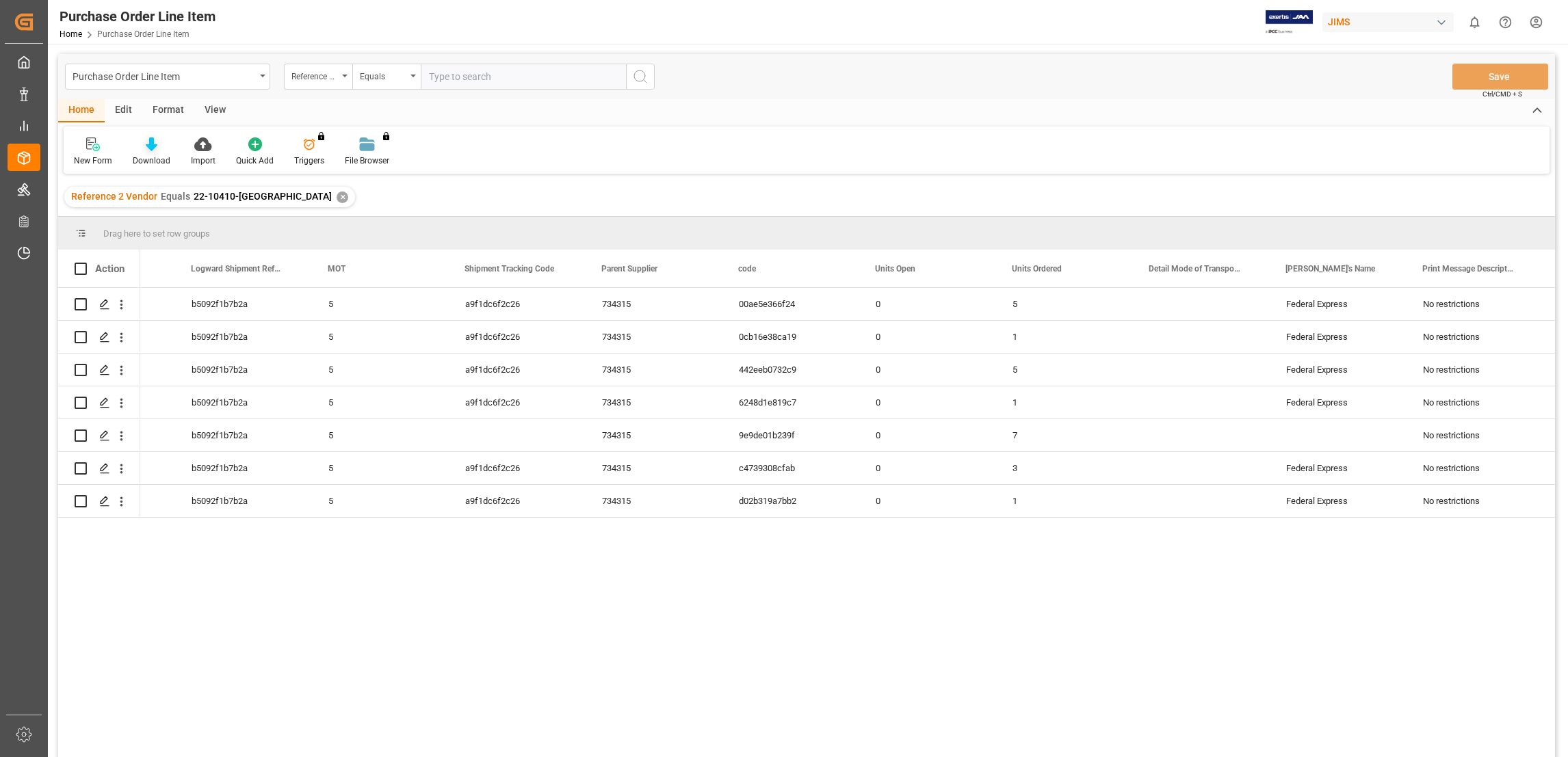
click at [141, 151] on div "Download" at bounding box center [151, 151] width 58 height 30
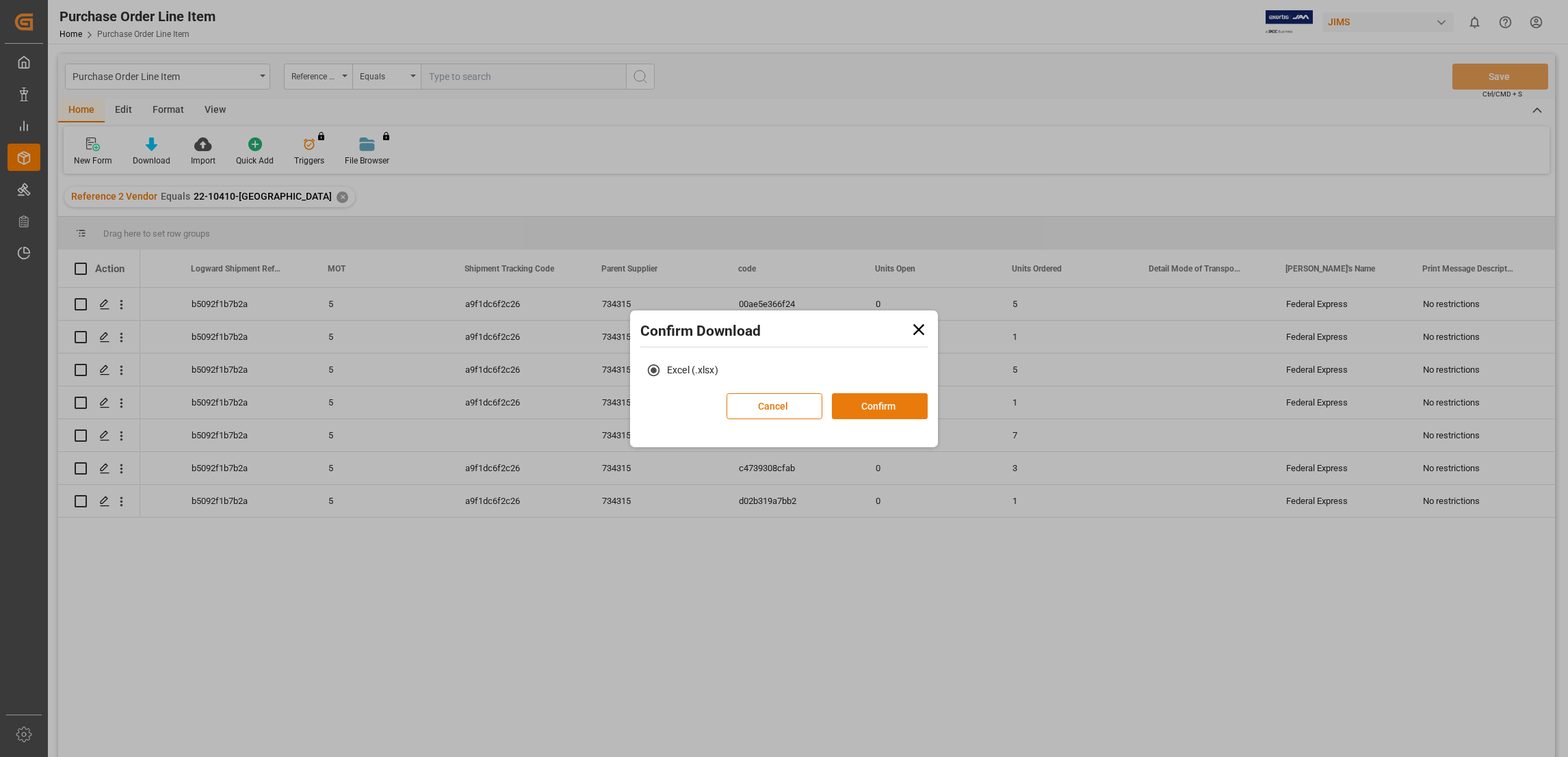
click at [888, 406] on button "Confirm" at bounding box center [880, 406] width 96 height 26
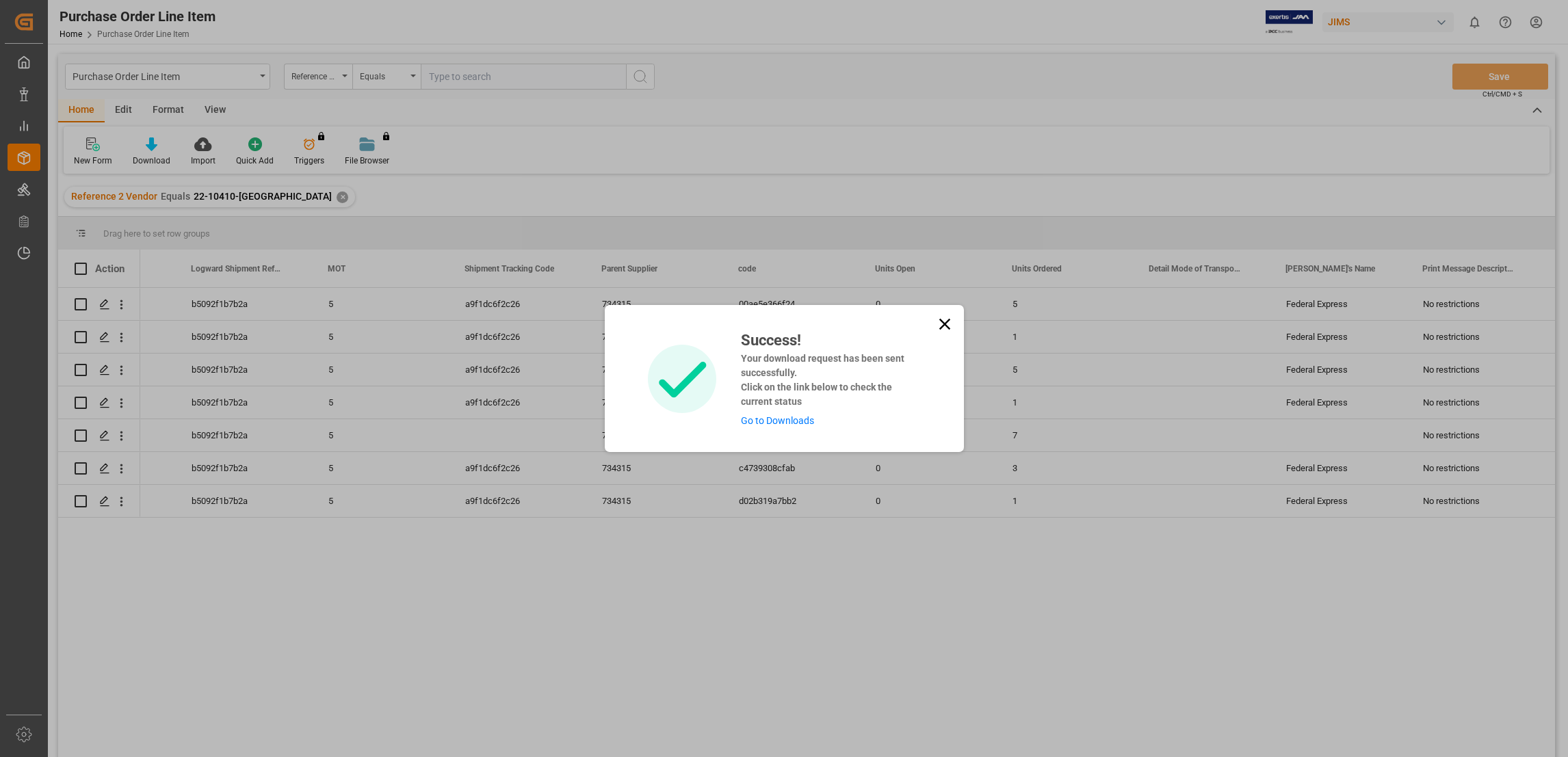
click at [791, 419] on link "Go to Downloads" at bounding box center [777, 420] width 73 height 11
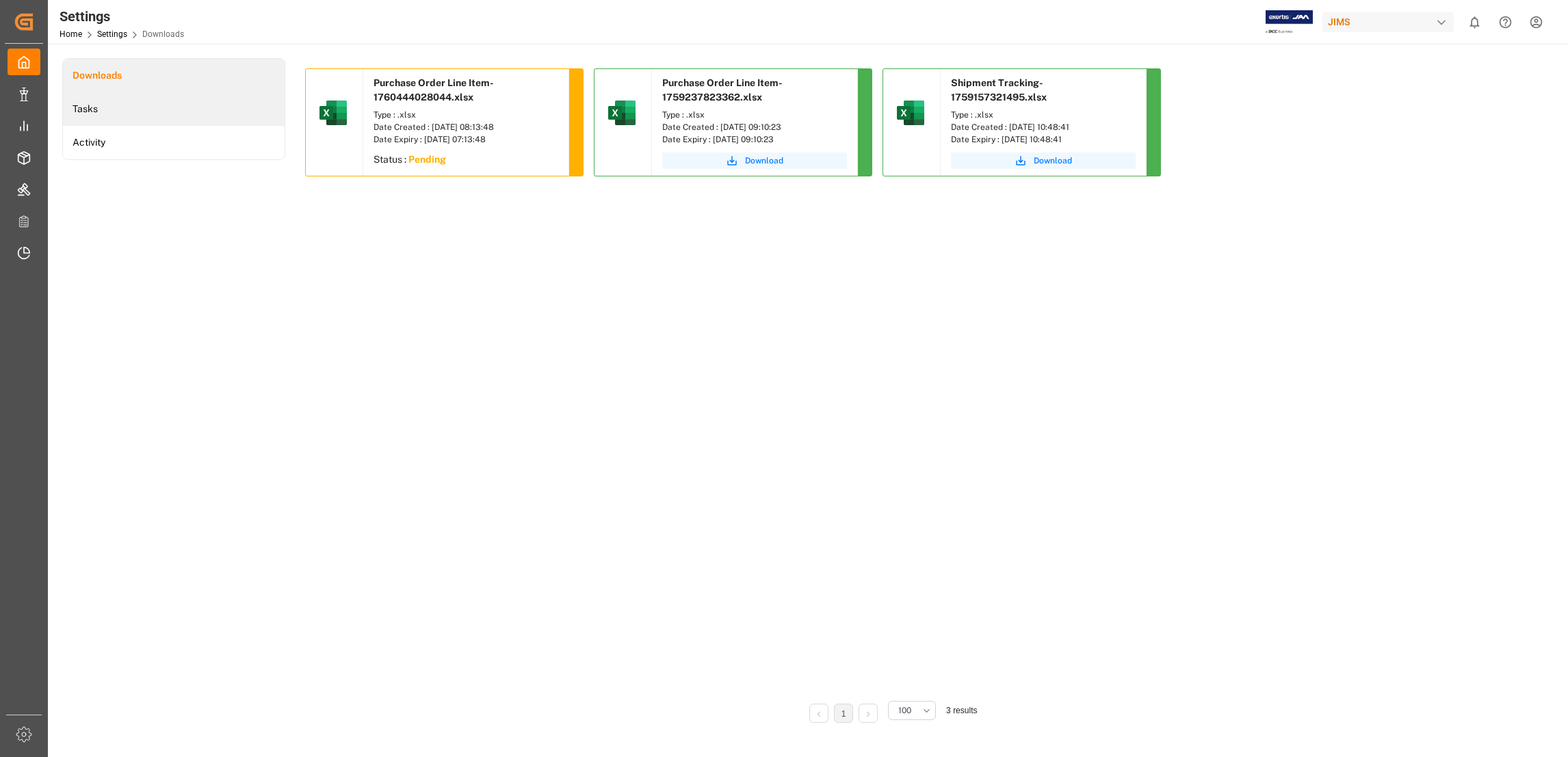
click at [99, 110] on li "Tasks" at bounding box center [173, 109] width 222 height 33
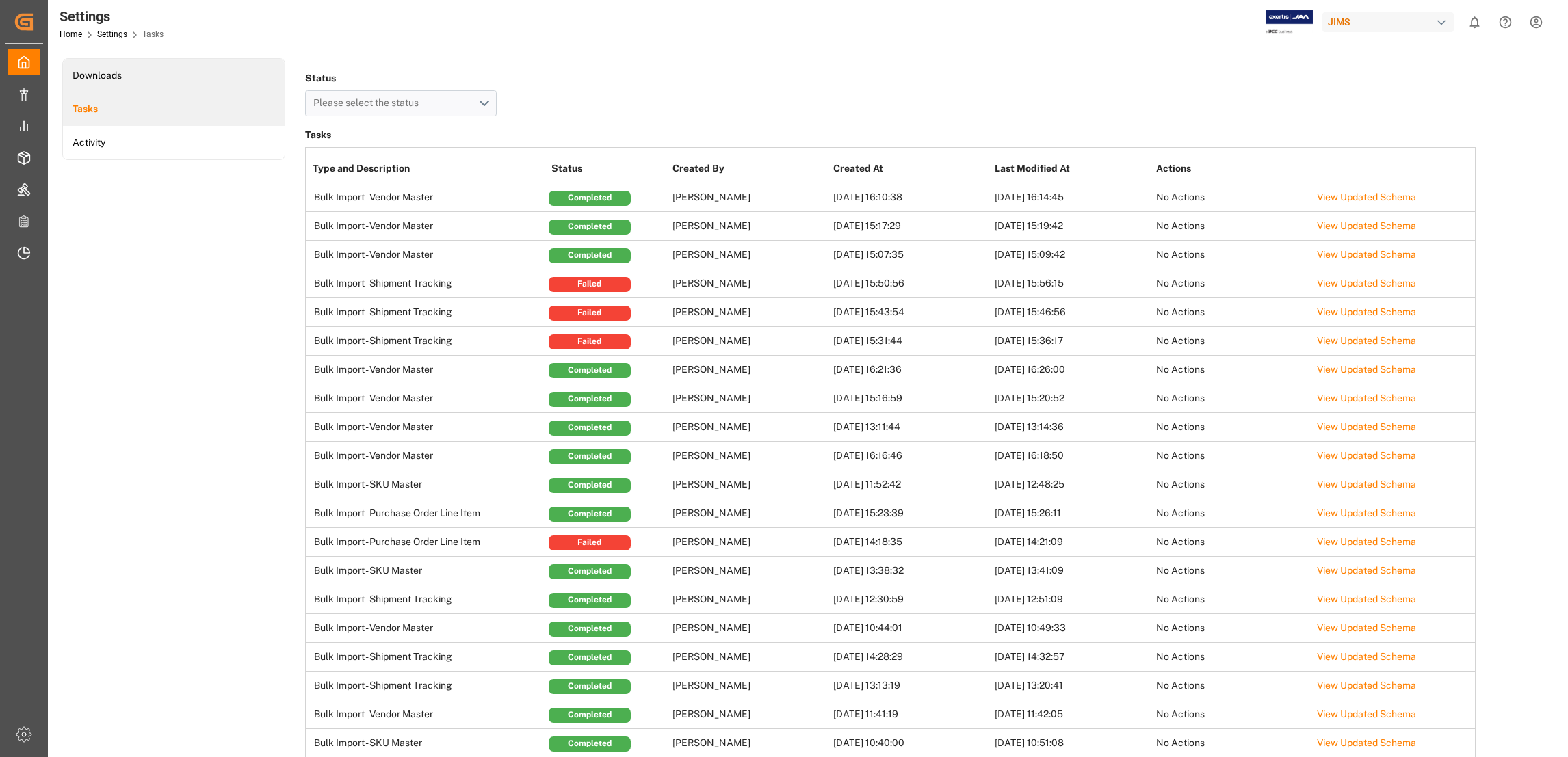
click at [146, 73] on li "Downloads" at bounding box center [173, 75] width 222 height 33
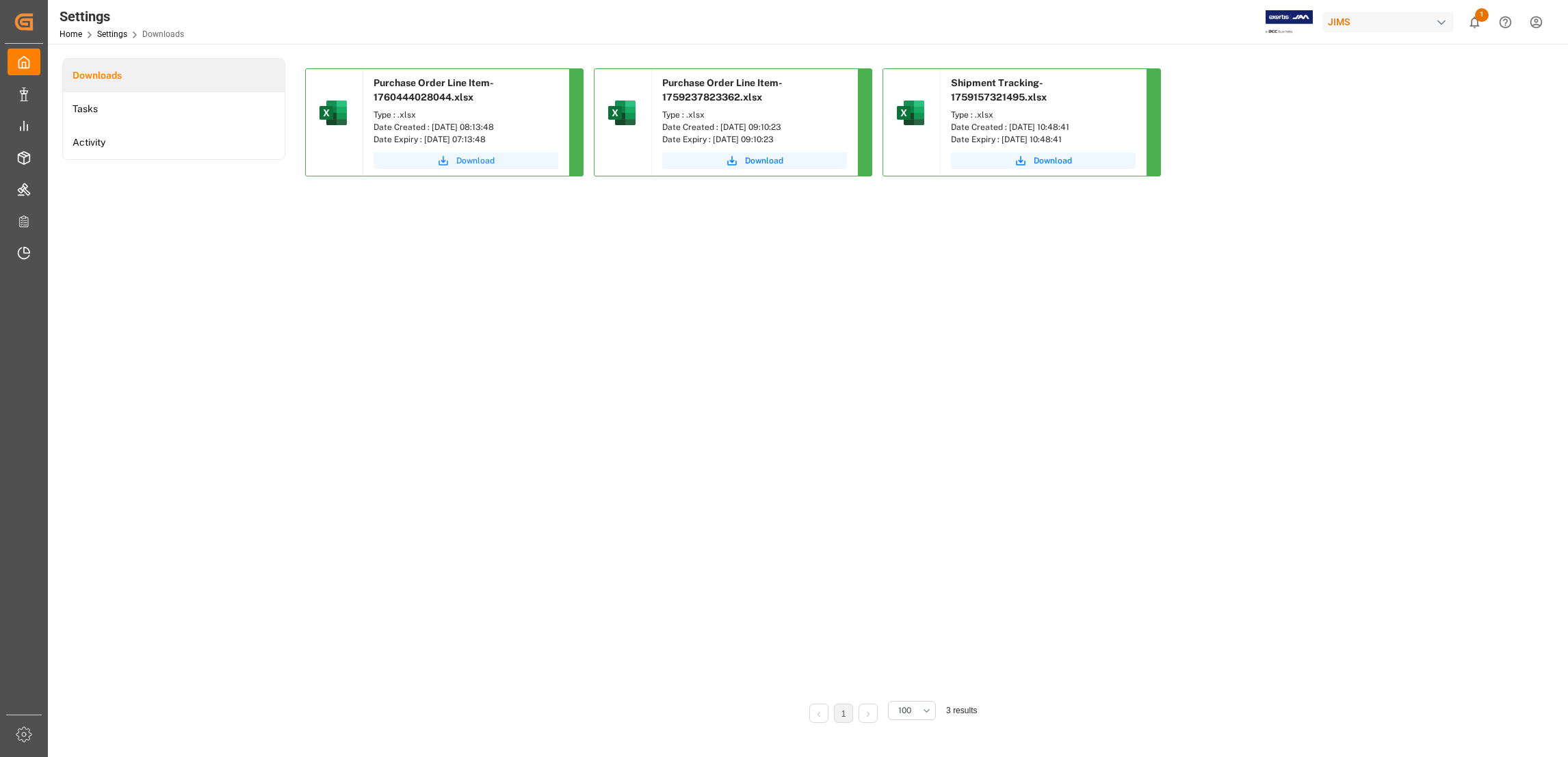
click at [470, 164] on span "Download" at bounding box center [476, 161] width 39 height 12
